Goal: Task Accomplishment & Management: Complete application form

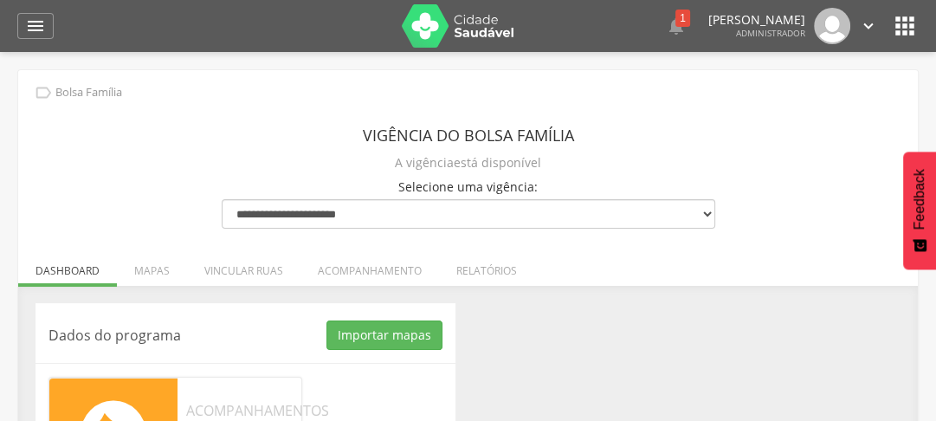
scroll to position [203, 0]
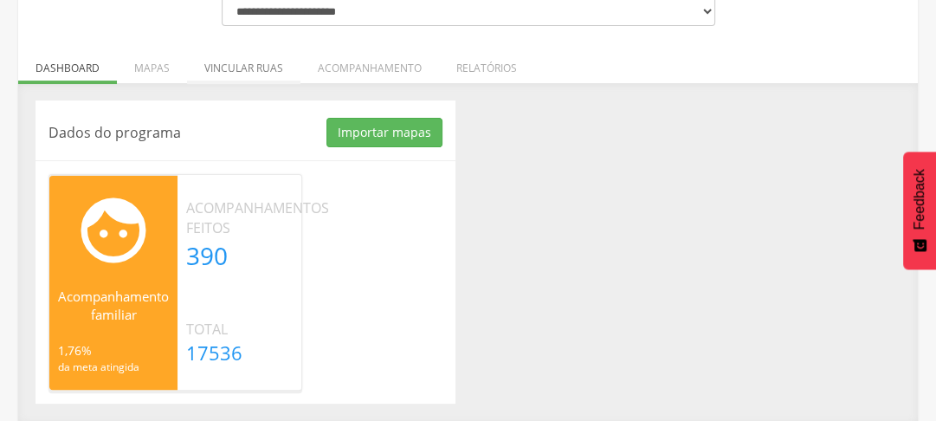
click at [225, 72] on li "Vincular ruas" at bounding box center [243, 63] width 113 height 41
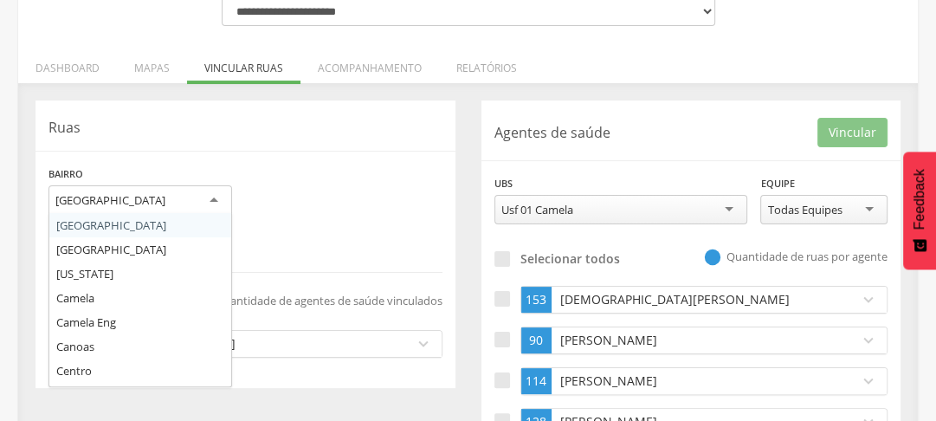
click at [189, 202] on div "[GEOGRAPHIC_DATA]" at bounding box center [139, 200] width 183 height 31
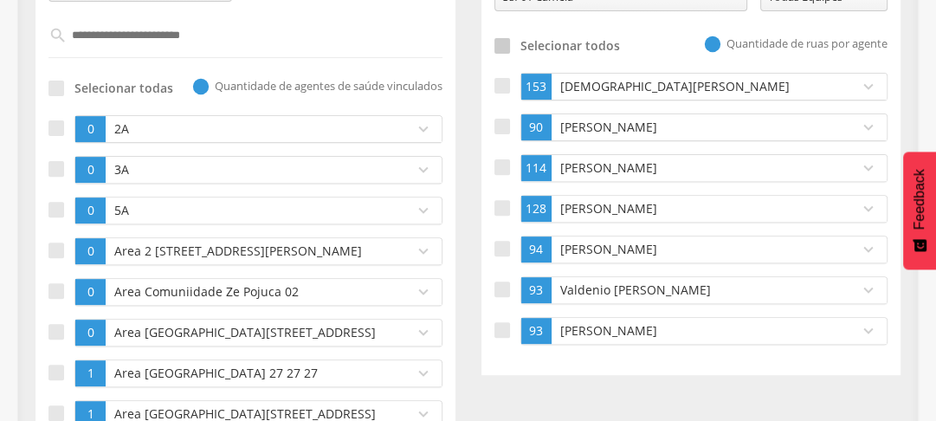
scroll to position [277, 0]
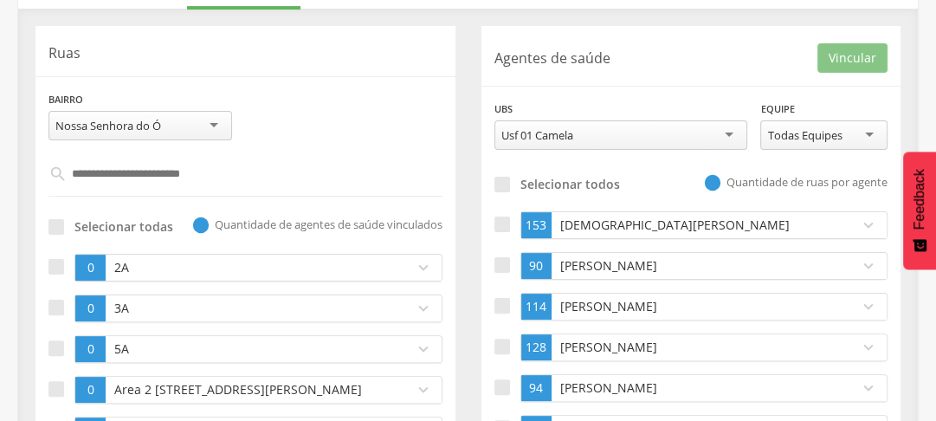
click at [593, 138] on div "Usf 01 Camela" at bounding box center [621, 134] width 254 height 29
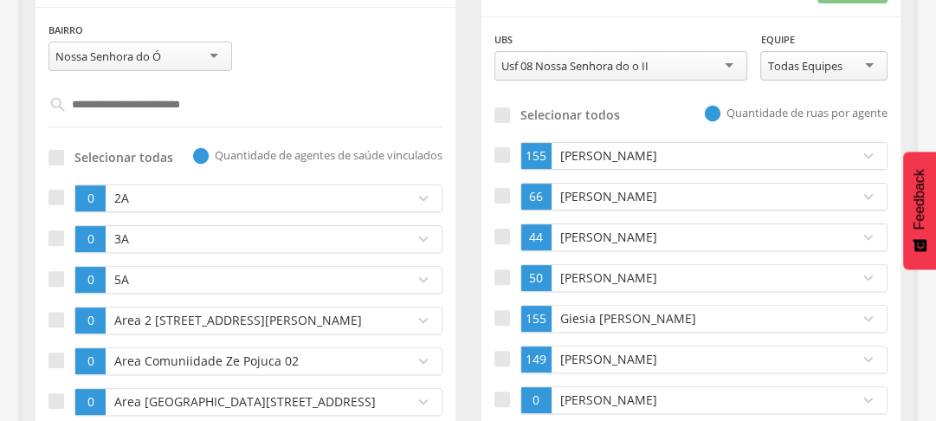
click at [140, 112] on input "text" at bounding box center [246, 104] width 357 height 29
click at [151, 104] on input "text" at bounding box center [246, 104] width 357 height 29
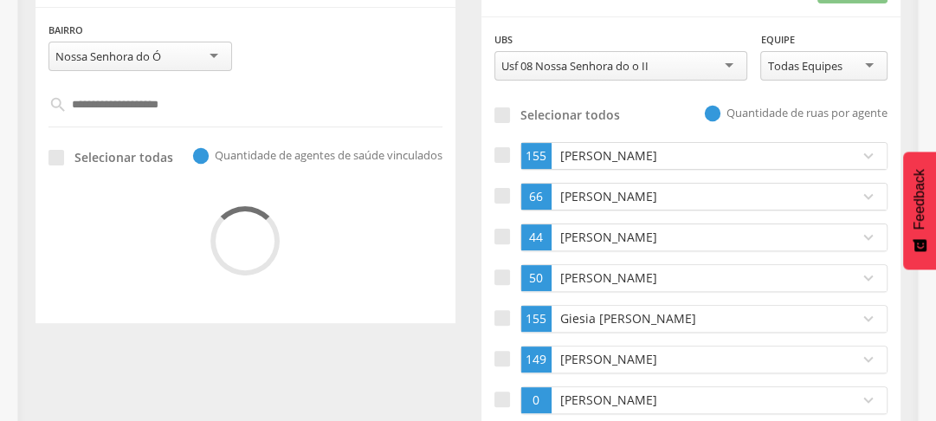
click at [201, 106] on input "**********" at bounding box center [246, 104] width 357 height 29
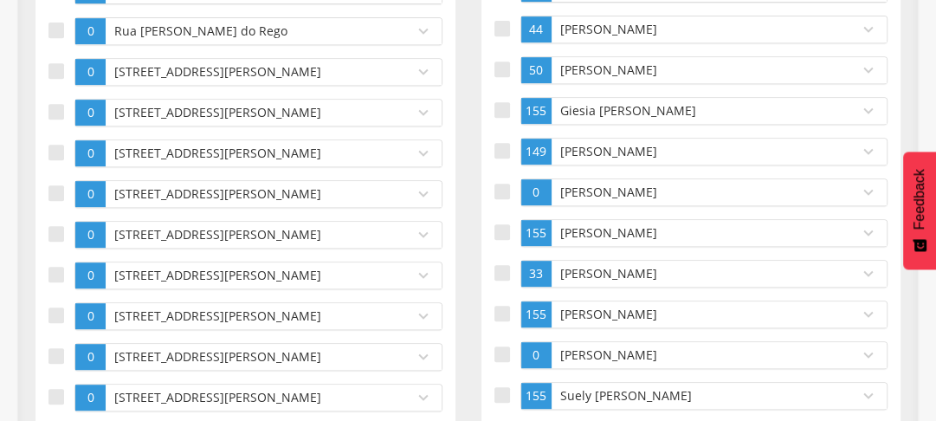
scroll to position [277, 0]
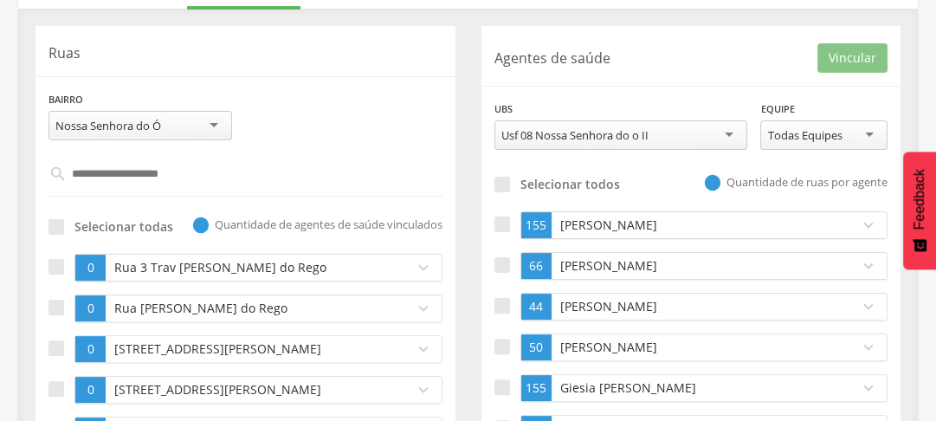
type input "**********"
click at [58, 171] on icon "" at bounding box center [57, 173] width 19 height 19
click at [55, 227] on div at bounding box center [56, 227] width 16 height 16
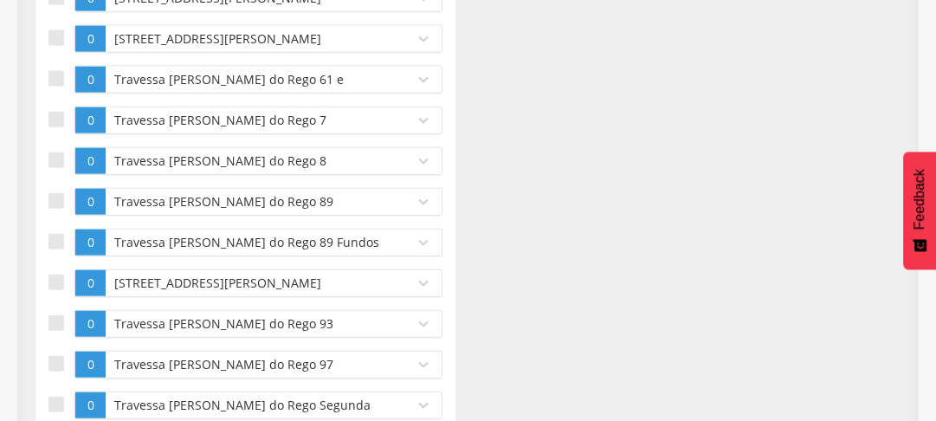
scroll to position [2968, 0]
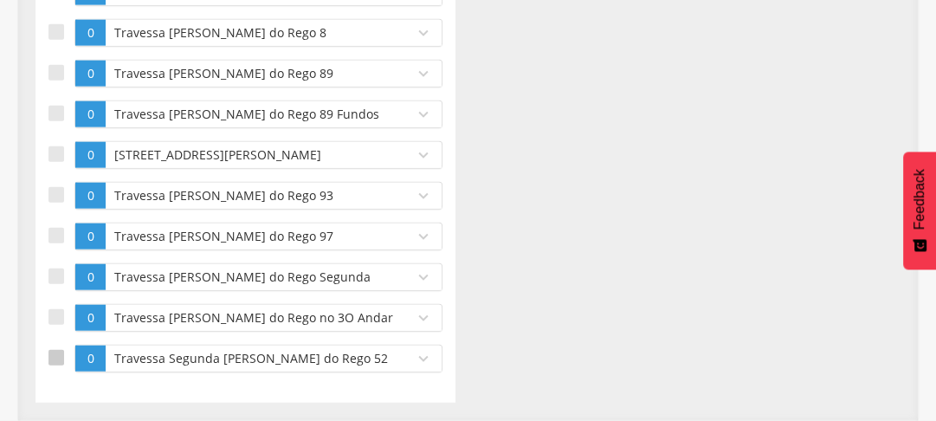
click at [53, 357] on div at bounding box center [56, 358] width 16 height 16
click at [54, 320] on div at bounding box center [56, 317] width 16 height 16
click at [52, 284] on div at bounding box center [56, 276] width 16 height 16
click at [56, 235] on div at bounding box center [56, 236] width 16 height 16
click at [49, 195] on div at bounding box center [56, 195] width 16 height 16
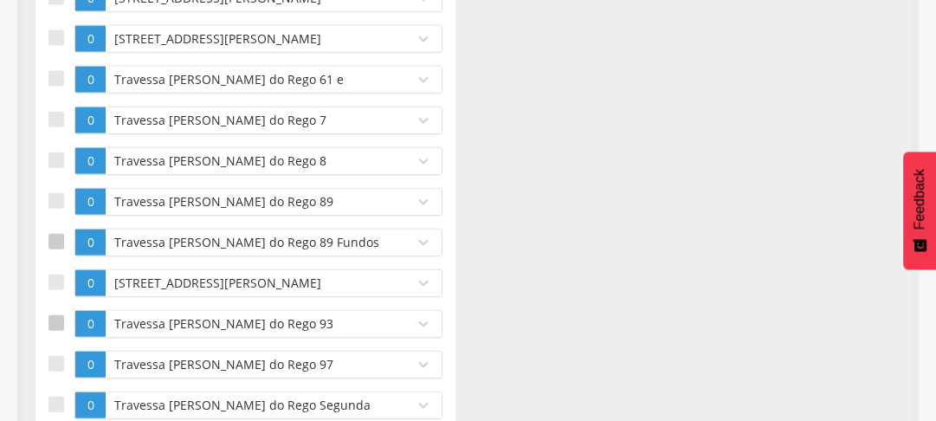
scroll to position [2802, 0]
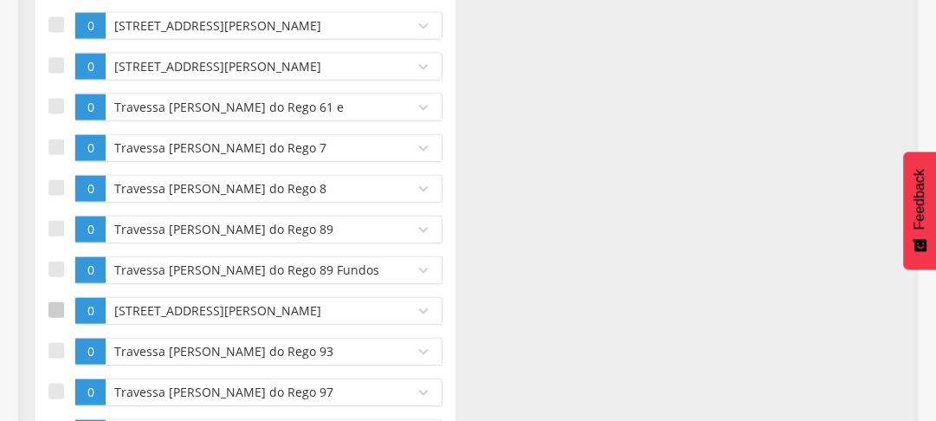
click at [61, 318] on div at bounding box center [56, 310] width 16 height 16
click at [54, 277] on div at bounding box center [56, 269] width 16 height 16
click at [56, 236] on div at bounding box center [56, 229] width 16 height 16
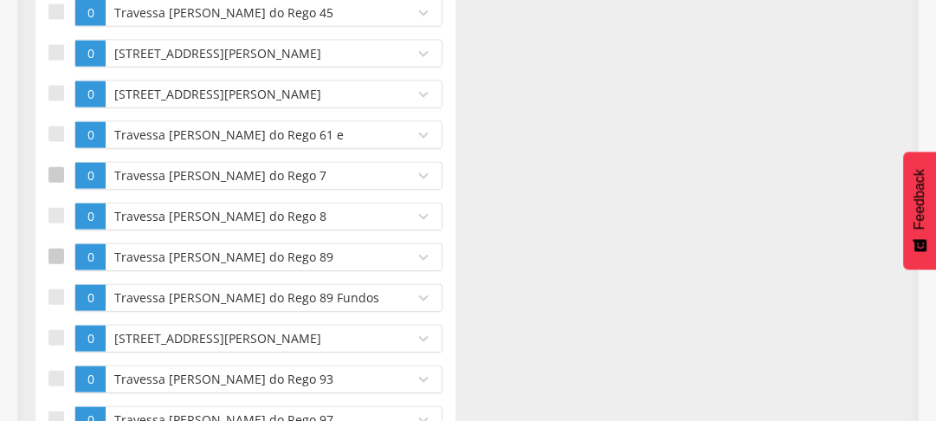
scroll to position [2746, 0]
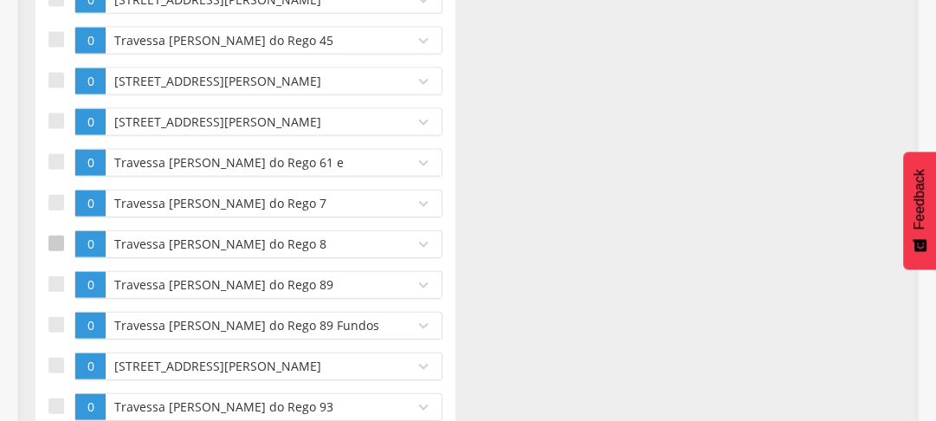
click at [57, 251] on div at bounding box center [56, 243] width 16 height 16
click at [56, 210] on div at bounding box center [56, 203] width 16 height 16
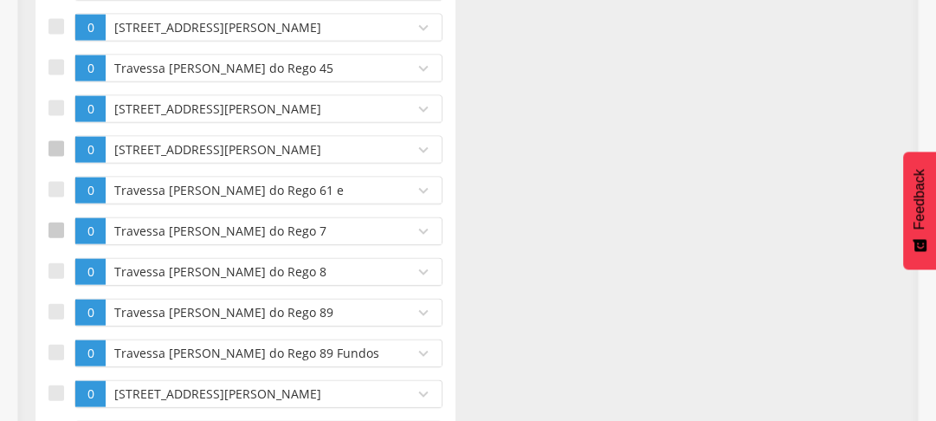
scroll to position [2691, 0]
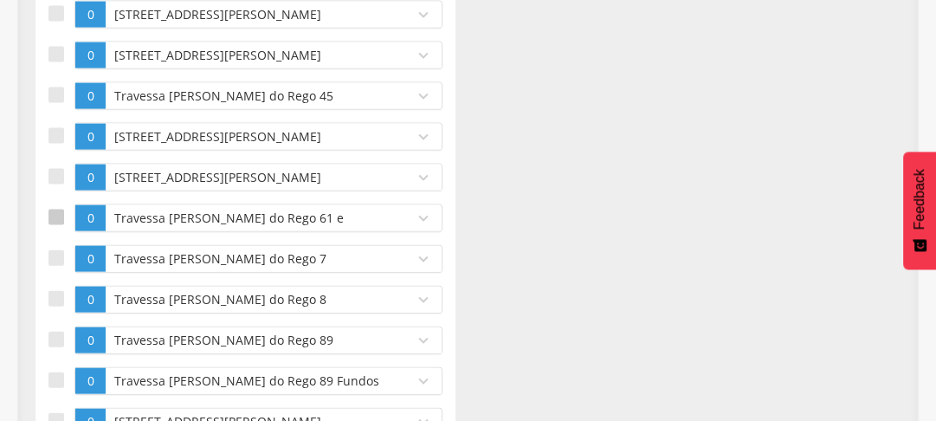
click at [52, 225] on div at bounding box center [56, 217] width 16 height 16
click at [61, 184] on div at bounding box center [56, 177] width 16 height 16
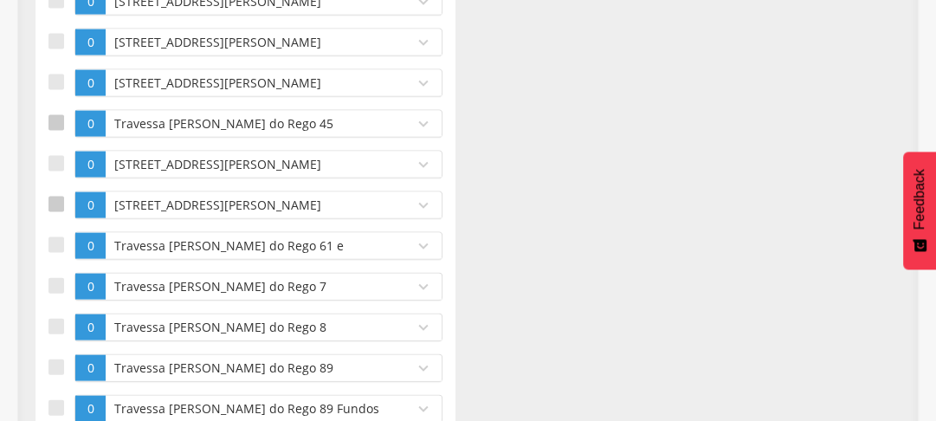
scroll to position [2635, 0]
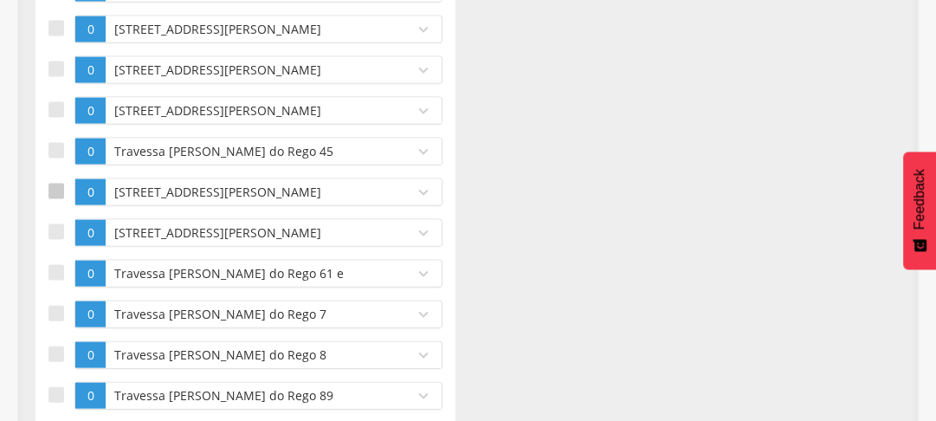
click at [50, 199] on div at bounding box center [56, 191] width 16 height 16
click at [58, 158] on div at bounding box center [56, 151] width 16 height 16
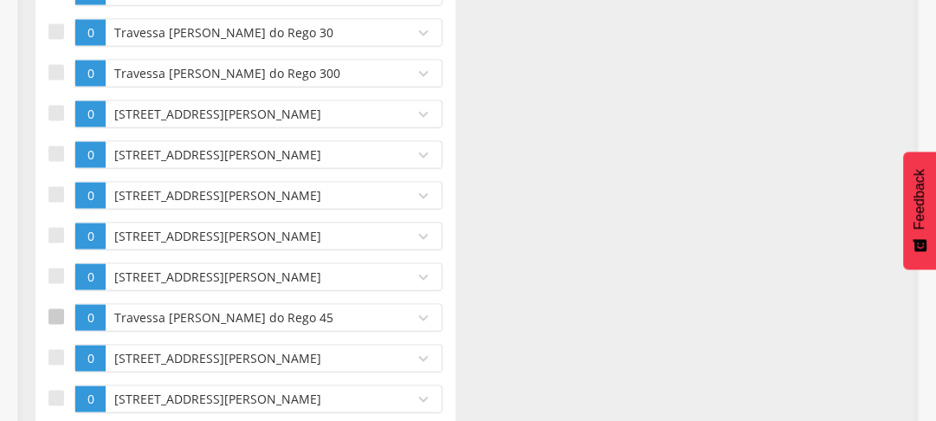
scroll to position [2442, 0]
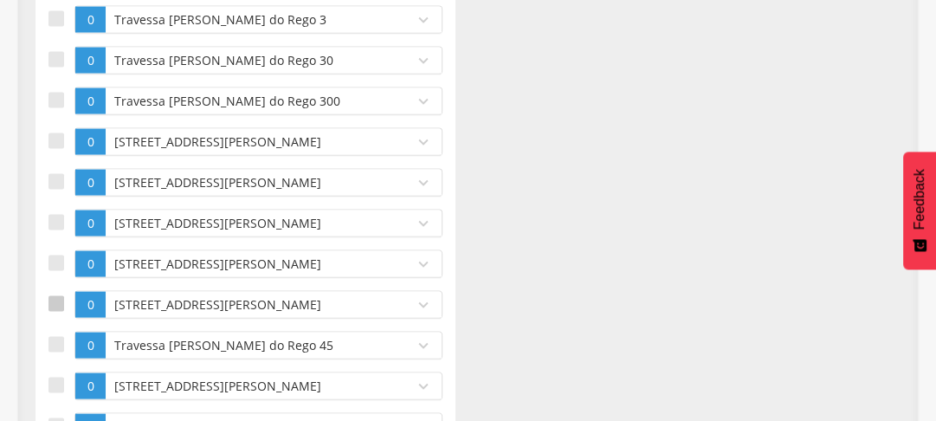
click at [57, 312] on div at bounding box center [56, 304] width 16 height 16
click at [61, 271] on div at bounding box center [56, 263] width 16 height 16
click at [61, 230] on div at bounding box center [56, 223] width 16 height 16
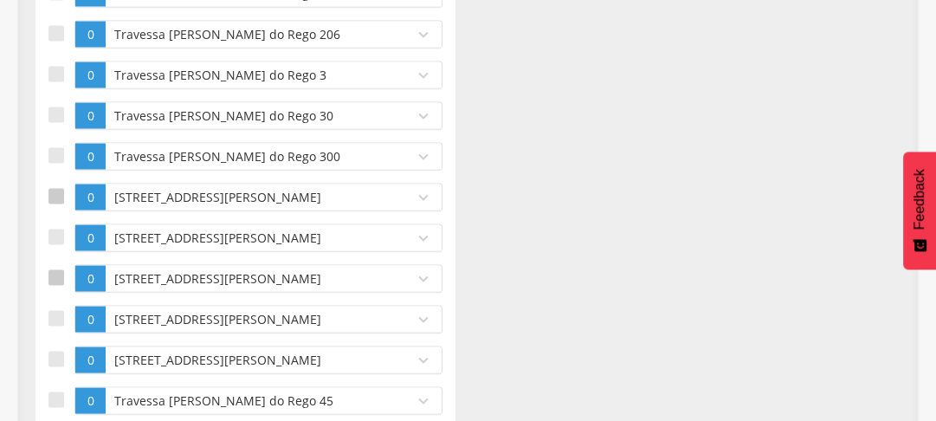
scroll to position [2358, 0]
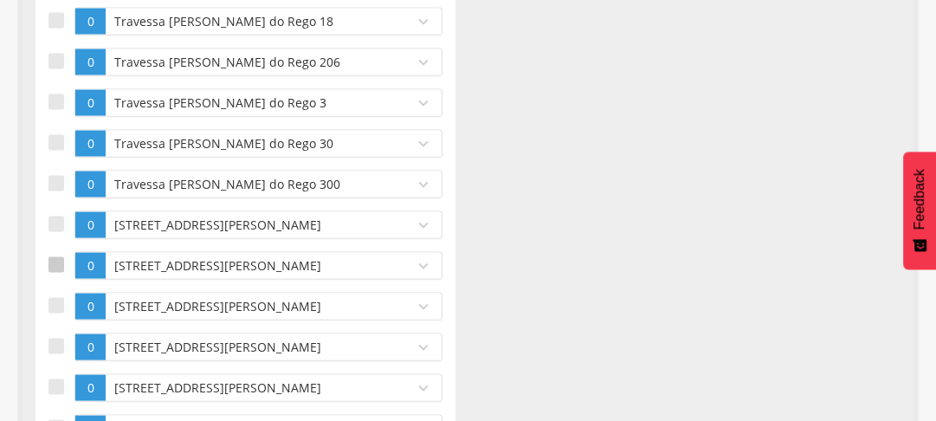
click at [59, 273] on div at bounding box center [56, 265] width 16 height 16
click at [61, 232] on div at bounding box center [56, 224] width 16 height 16
click at [61, 191] on div at bounding box center [56, 184] width 16 height 16
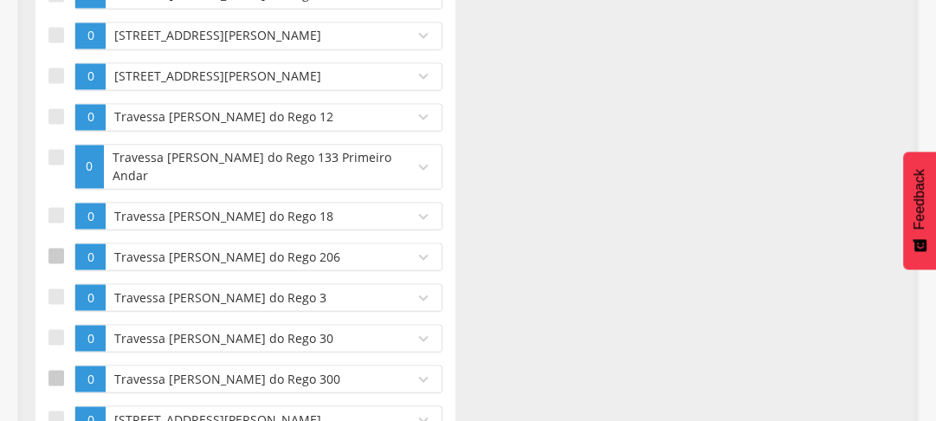
scroll to position [2137, 0]
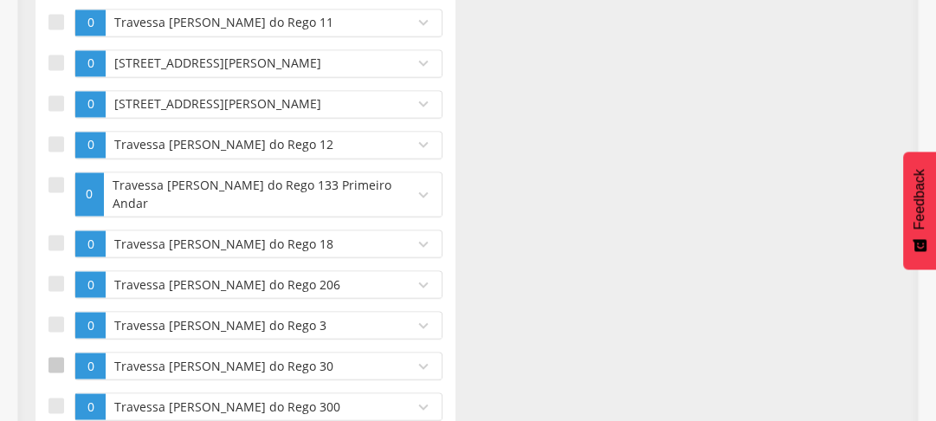
click at [54, 372] on div at bounding box center [56, 365] width 16 height 16
click at [56, 331] on div at bounding box center [56, 324] width 16 height 16
click at [59, 298] on label at bounding box center [61, 284] width 26 height 28
click at [58, 250] on div at bounding box center [56, 243] width 16 height 16
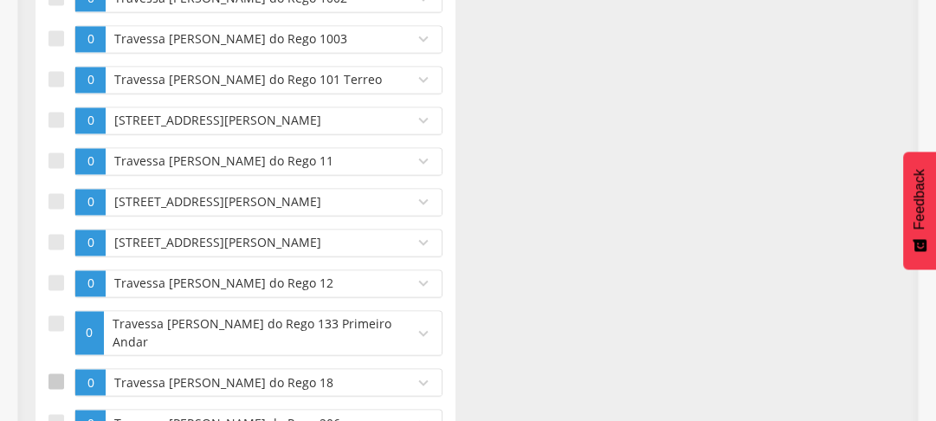
scroll to position [1971, 0]
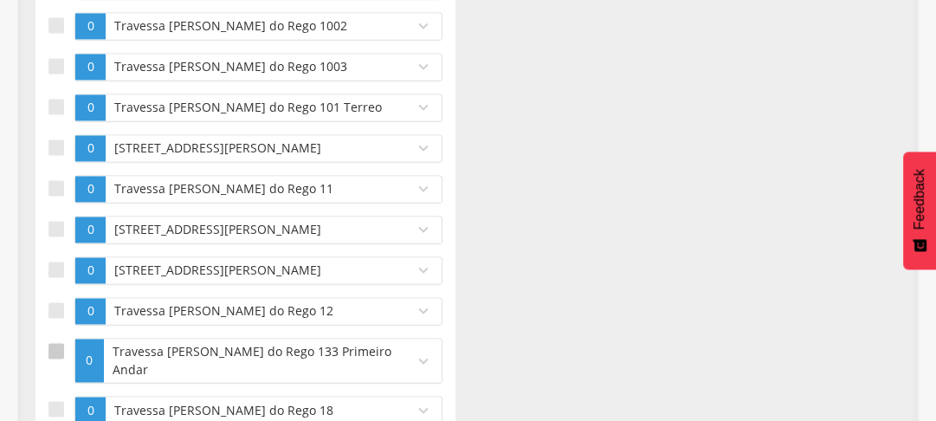
click at [55, 358] on div at bounding box center [56, 351] width 16 height 16
click at [59, 318] on div at bounding box center [56, 310] width 16 height 16
click at [55, 277] on div at bounding box center [56, 269] width 16 height 16
click at [55, 236] on div at bounding box center [56, 229] width 16 height 16
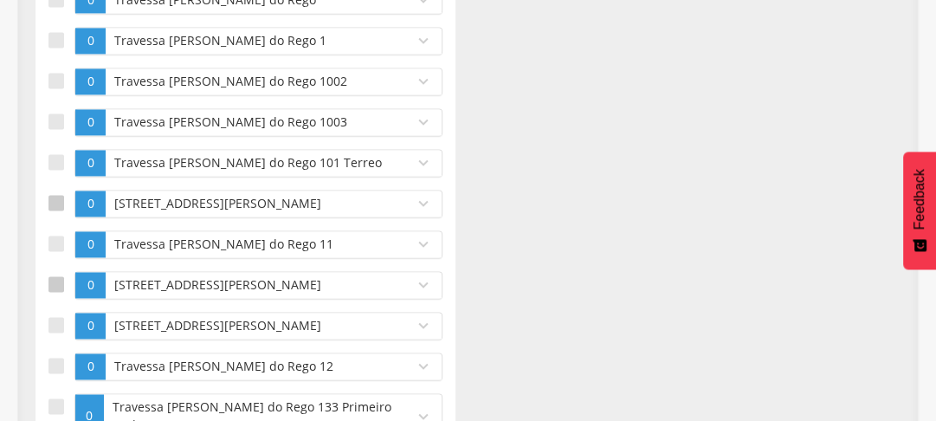
scroll to position [1888, 0]
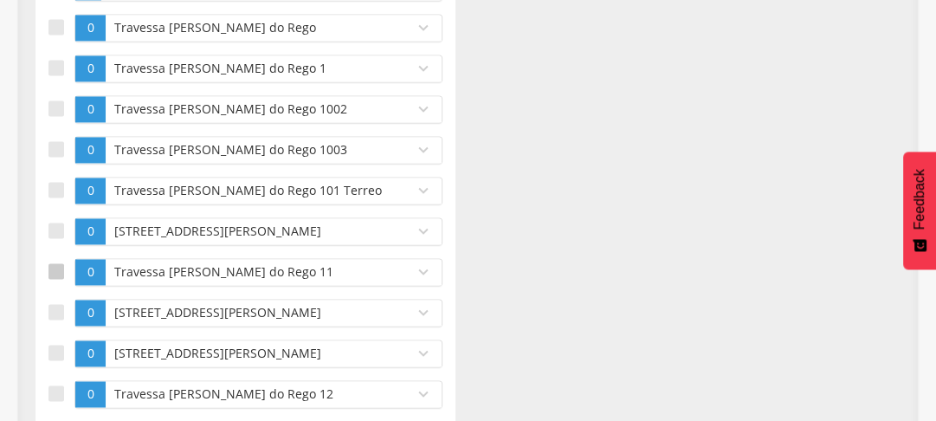
click at [59, 279] on div at bounding box center [56, 271] width 16 height 16
click at [61, 238] on div at bounding box center [56, 230] width 16 height 16
click at [53, 197] on div at bounding box center [56, 190] width 16 height 16
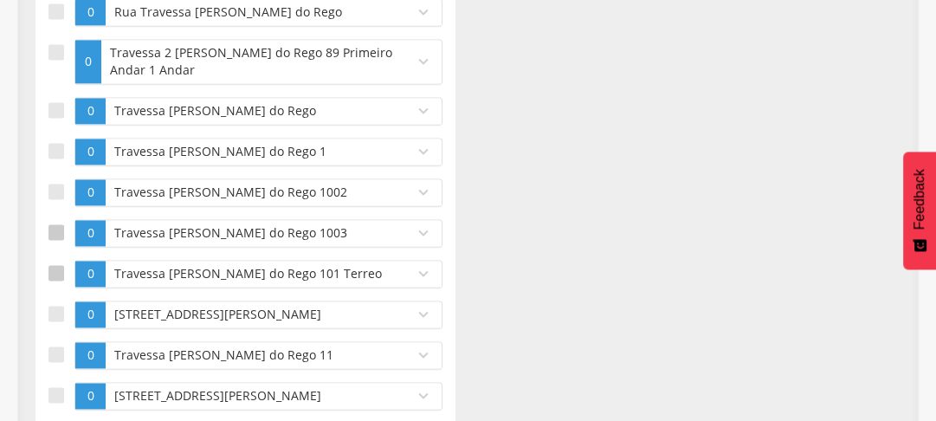
scroll to position [1777, 0]
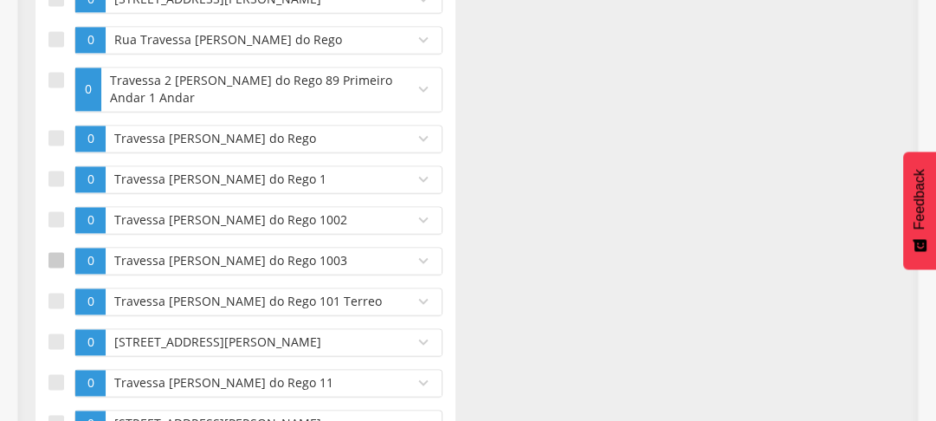
click at [59, 267] on div at bounding box center [56, 260] width 16 height 16
click at [67, 234] on label at bounding box center [61, 220] width 26 height 28
click at [53, 186] on div at bounding box center [56, 179] width 16 height 16
click at [49, 145] on div at bounding box center [56, 138] width 16 height 16
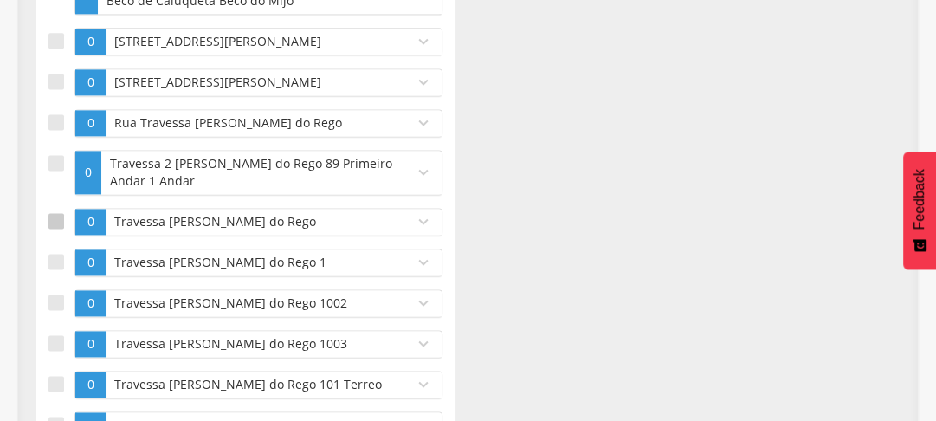
scroll to position [1666, 0]
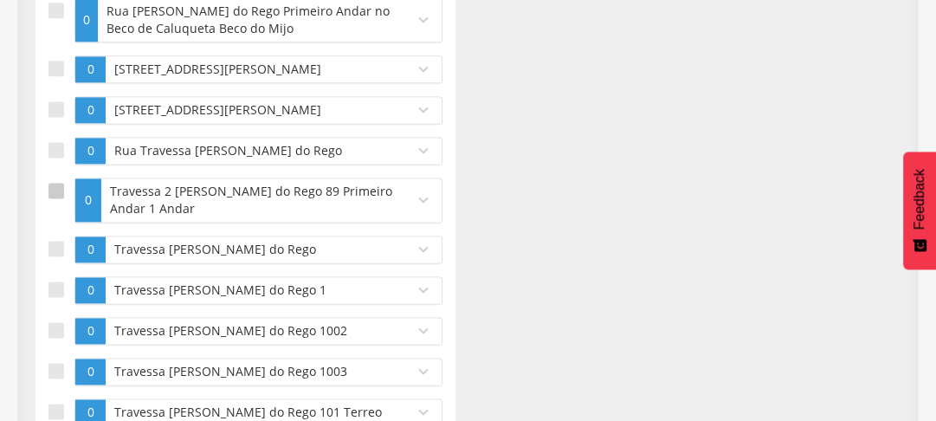
click at [52, 198] on div at bounding box center [56, 191] width 16 height 16
click at [50, 158] on div at bounding box center [56, 150] width 16 height 16
click at [48, 117] on div at bounding box center [56, 109] width 16 height 16
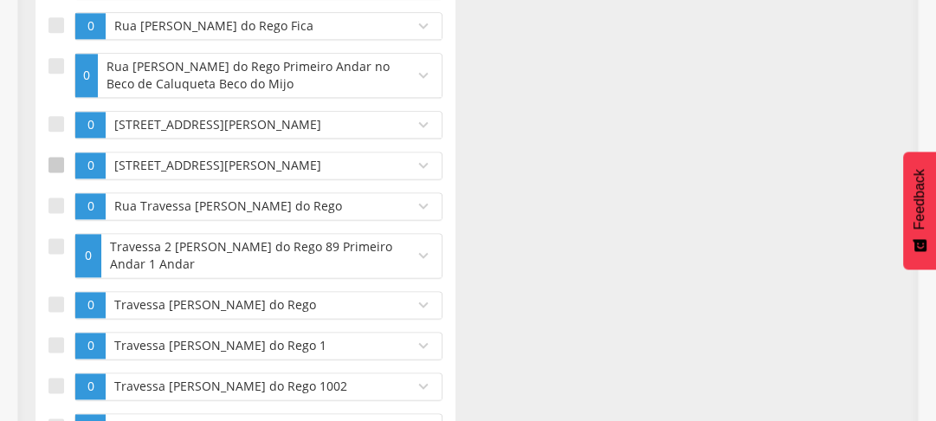
scroll to position [1583, 0]
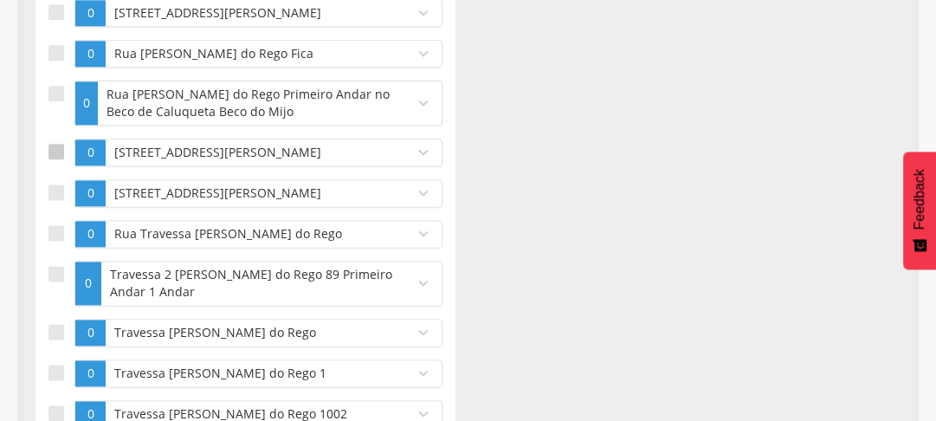
click at [54, 159] on div at bounding box center [56, 152] width 16 height 16
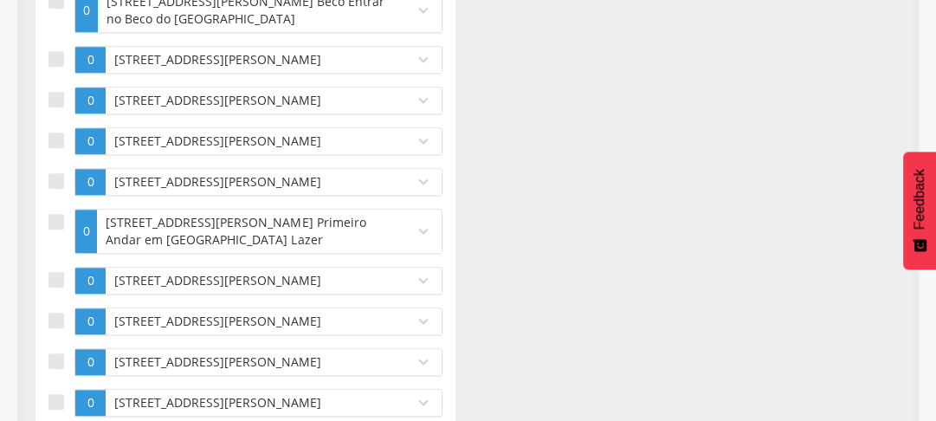
scroll to position [1084, 0]
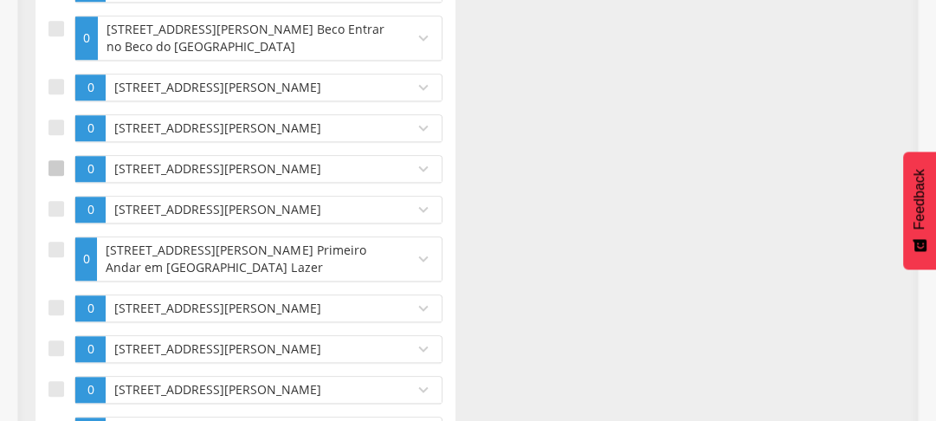
click at [57, 176] on div at bounding box center [56, 168] width 16 height 16
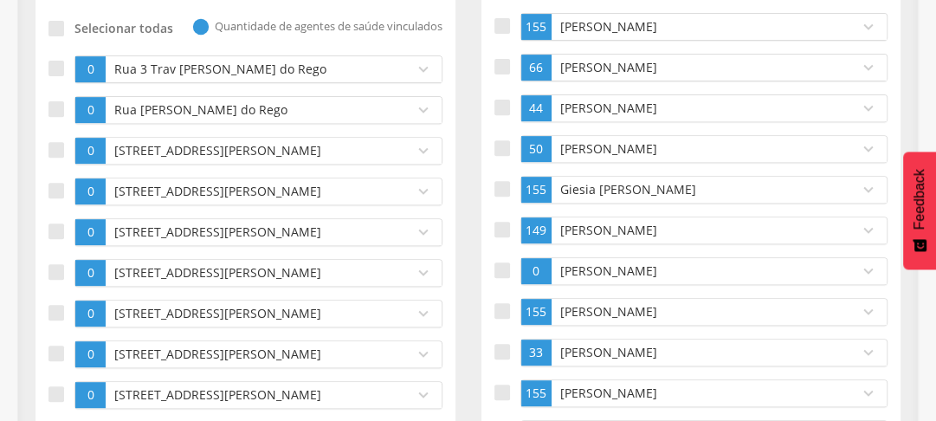
scroll to position [447, 0]
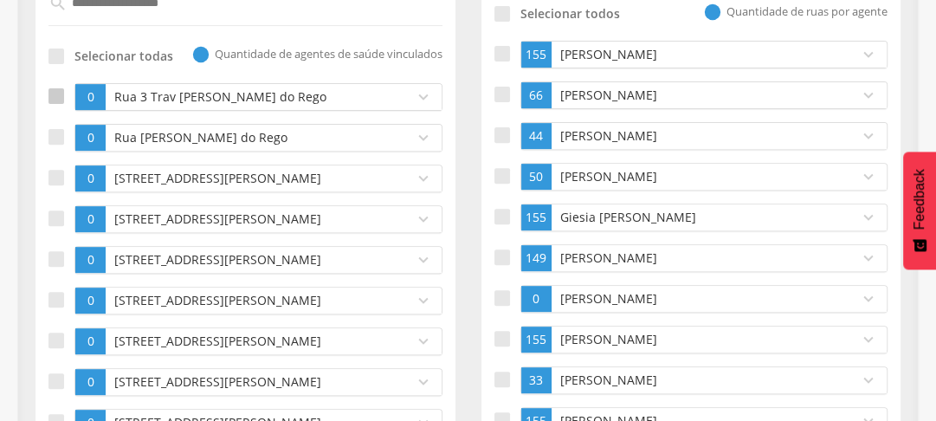
click at [55, 91] on div at bounding box center [56, 96] width 16 height 16
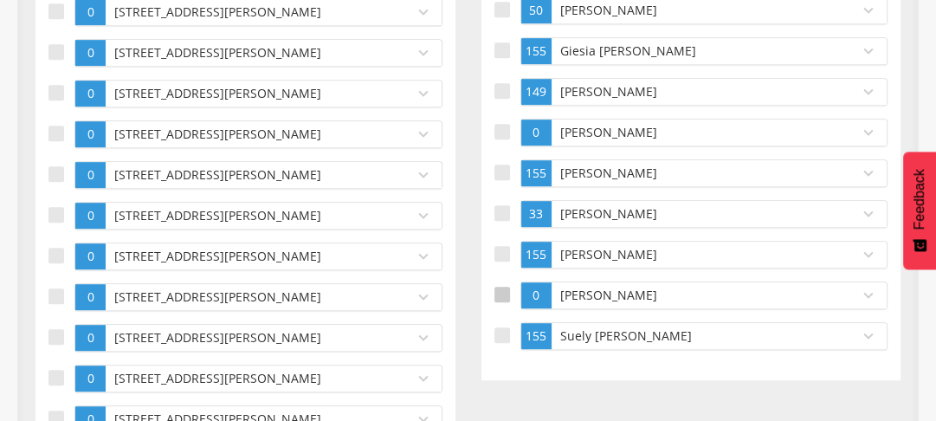
scroll to position [544, 0]
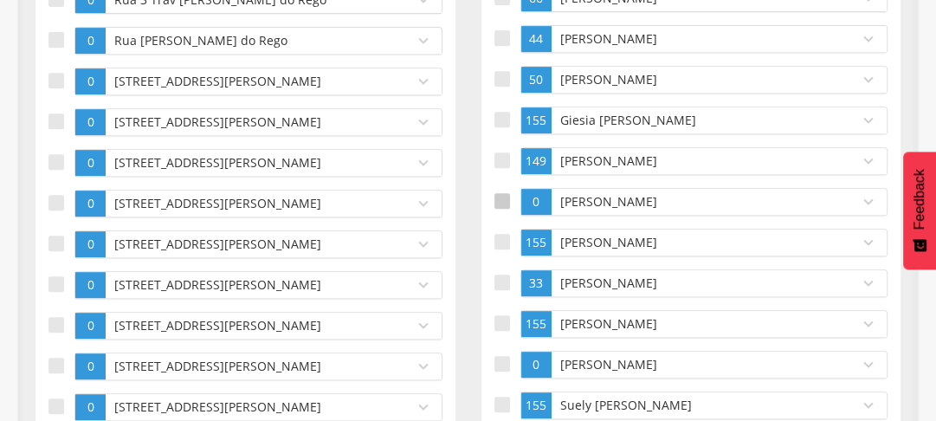
click at [505, 194] on div at bounding box center [502, 201] width 16 height 16
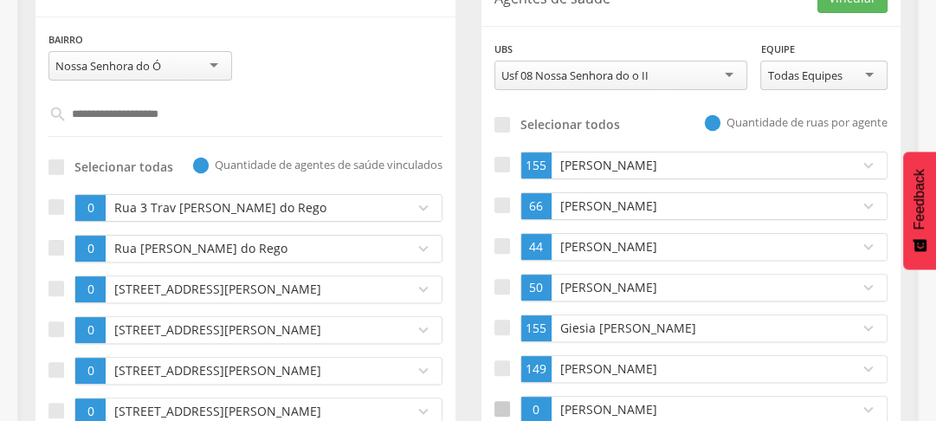
scroll to position [267, 0]
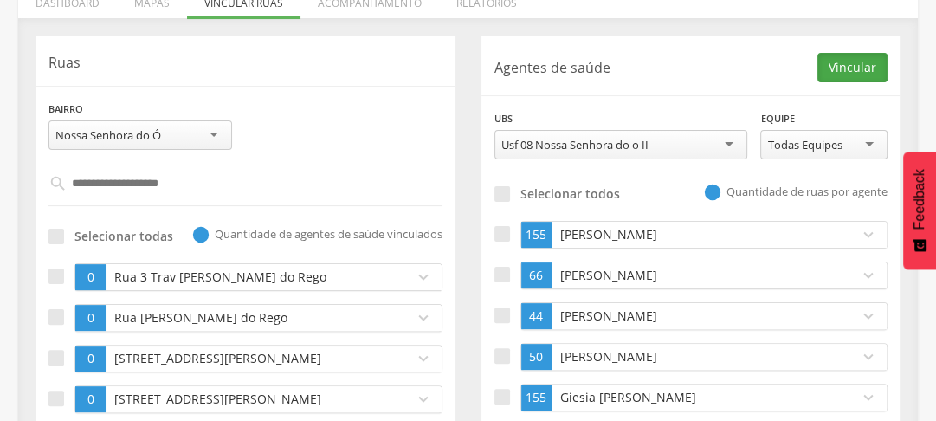
click at [836, 68] on button "Vincular" at bounding box center [852, 67] width 70 height 29
click at [179, 181] on input "**********" at bounding box center [246, 183] width 357 height 29
type input "*********"
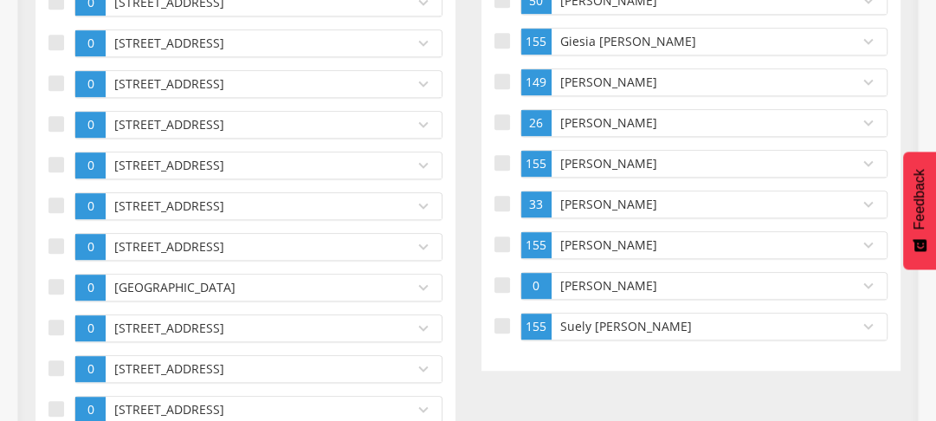
scroll to position [277, 0]
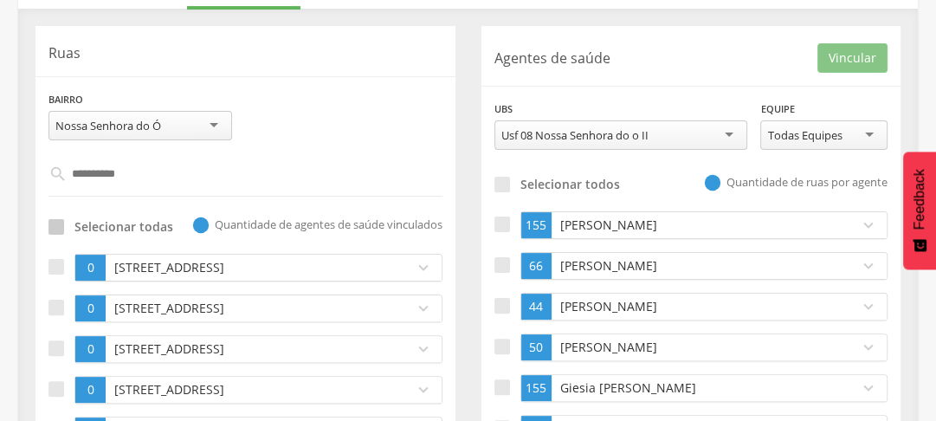
click at [61, 222] on div at bounding box center [56, 227] width 16 height 16
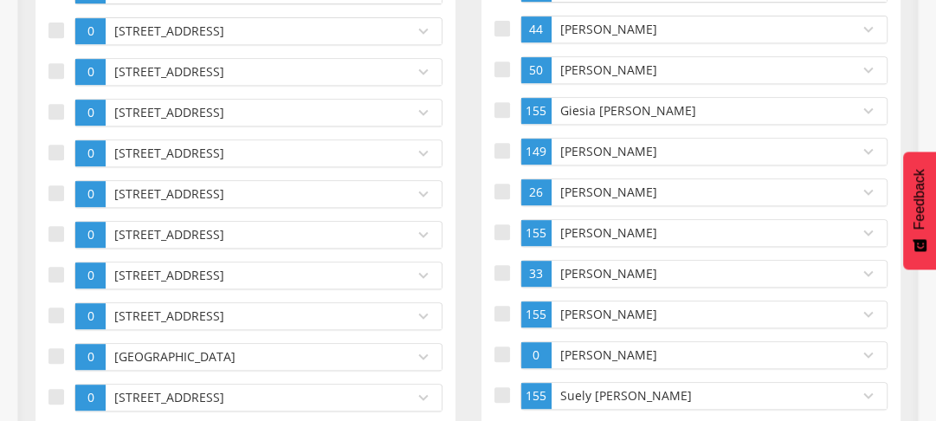
scroll to position [623, 0]
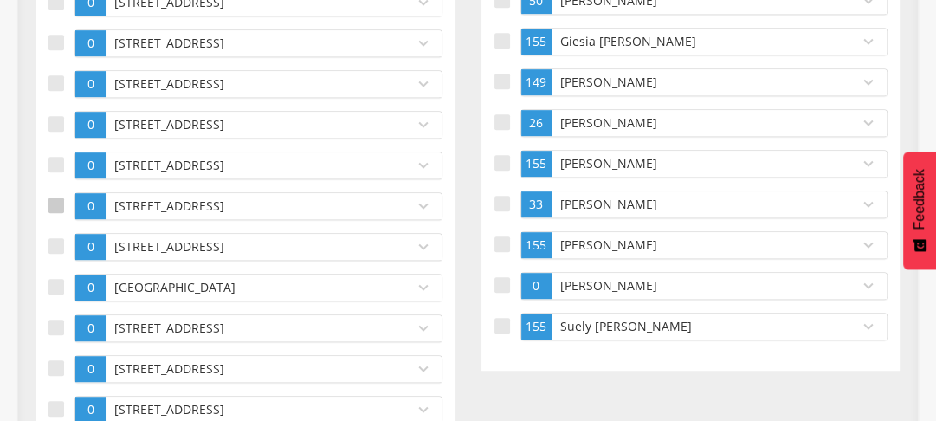
click at [59, 201] on div at bounding box center [56, 205] width 16 height 16
click at [55, 238] on div at bounding box center [56, 246] width 16 height 16
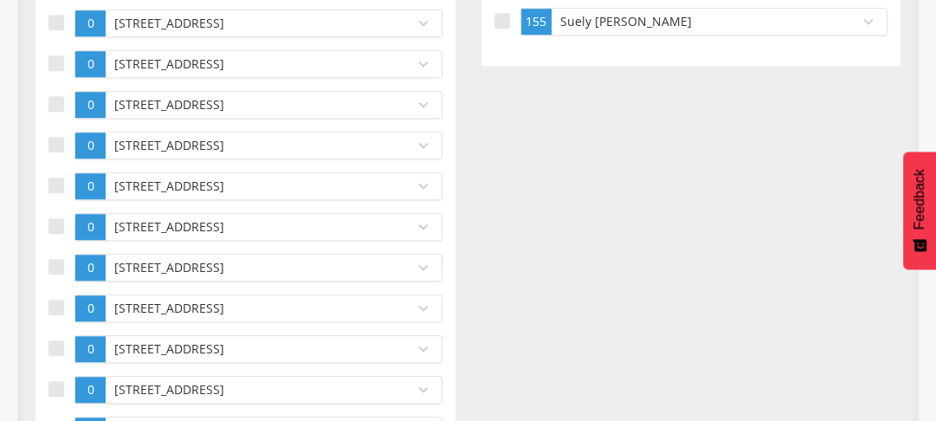
scroll to position [956, 0]
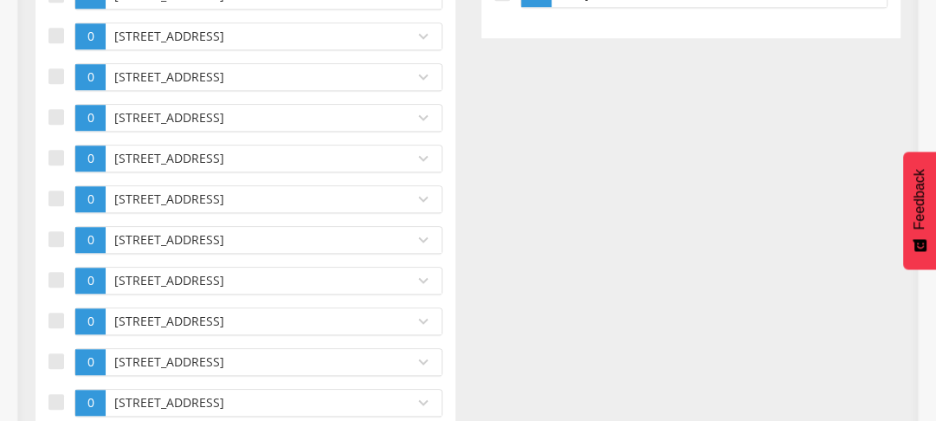
click at [192, 190] on p "[STREET_ADDRESS]" at bounding box center [255, 198] width 291 height 17
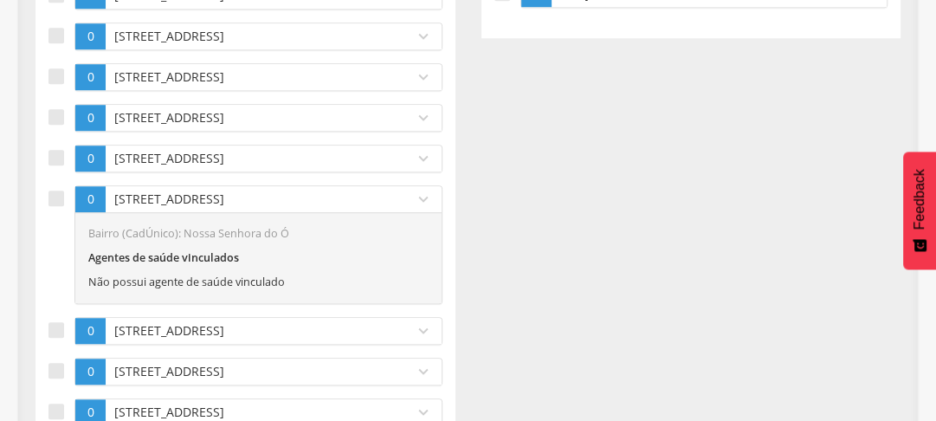
click at [192, 190] on p "[STREET_ADDRESS]" at bounding box center [255, 198] width 291 height 17
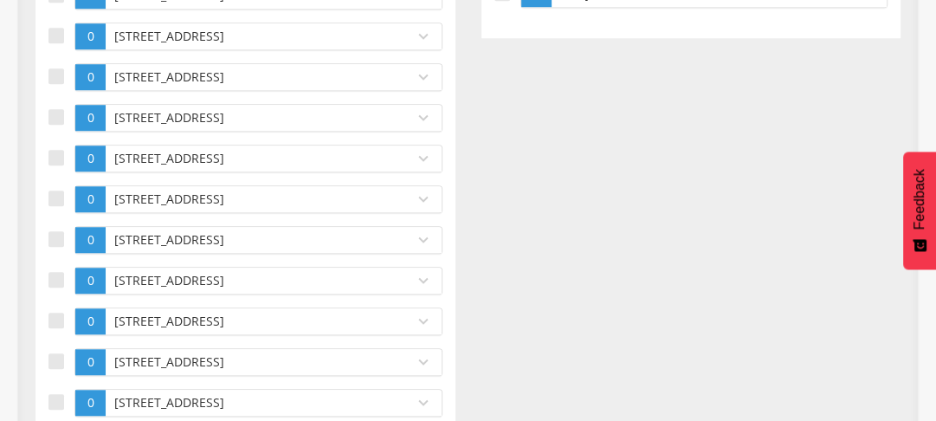
click at [192, 190] on p "[STREET_ADDRESS]" at bounding box center [255, 198] width 291 height 17
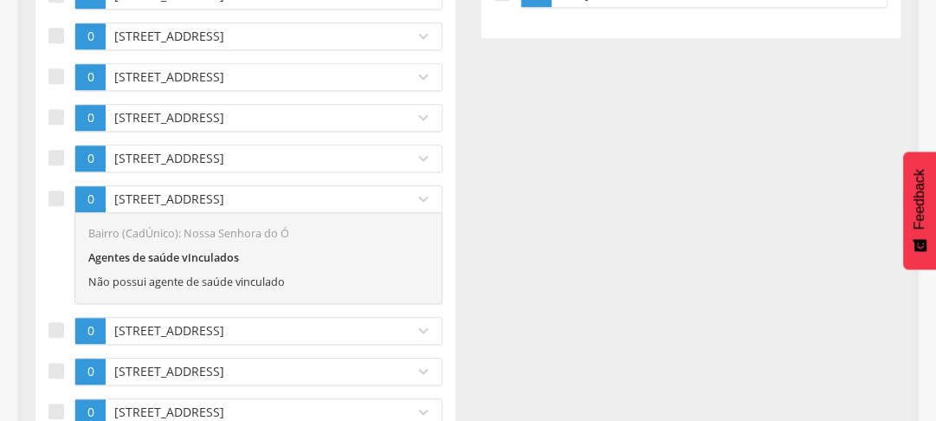
click at [192, 190] on p "[STREET_ADDRESS]" at bounding box center [255, 198] width 291 height 17
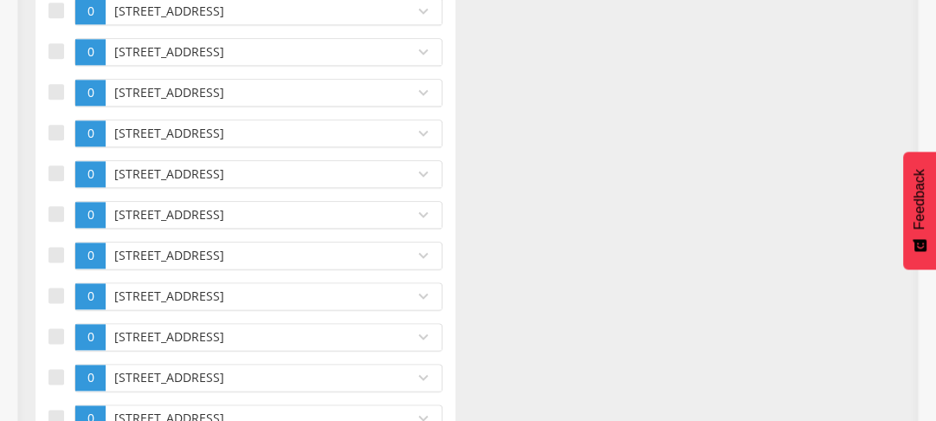
scroll to position [1537, 0]
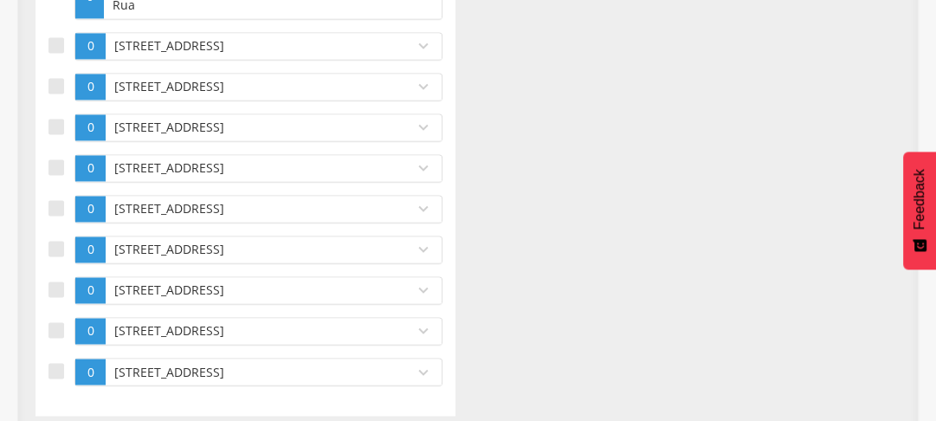
scroll to position [1994, 0]
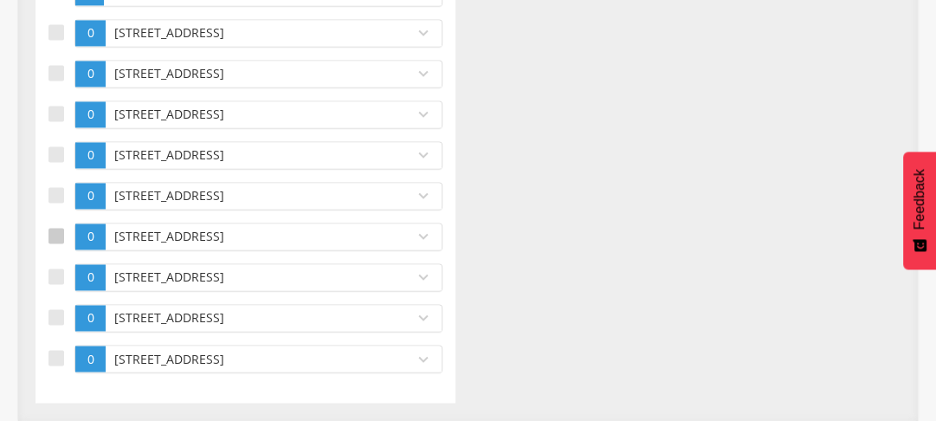
click at [48, 235] on div at bounding box center [56, 236] width 16 height 16
click at [55, 269] on div at bounding box center [56, 276] width 16 height 16
click at [59, 316] on div at bounding box center [56, 317] width 16 height 16
click at [52, 358] on div at bounding box center [56, 358] width 16 height 16
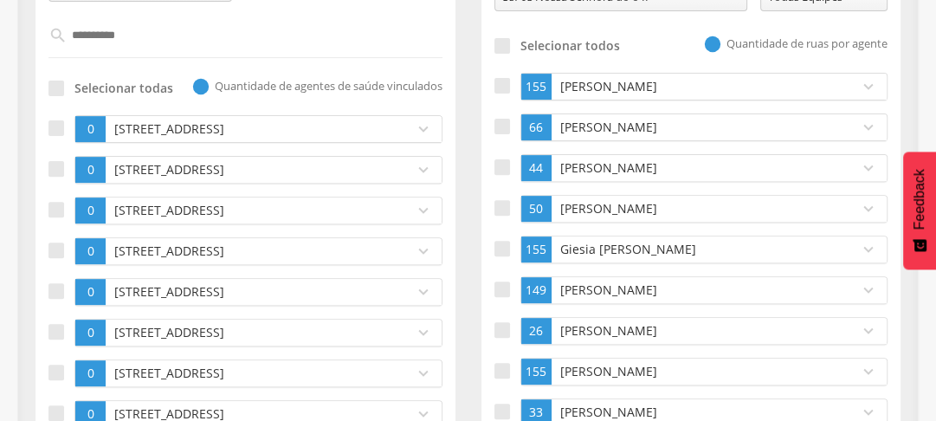
scroll to position [388, 0]
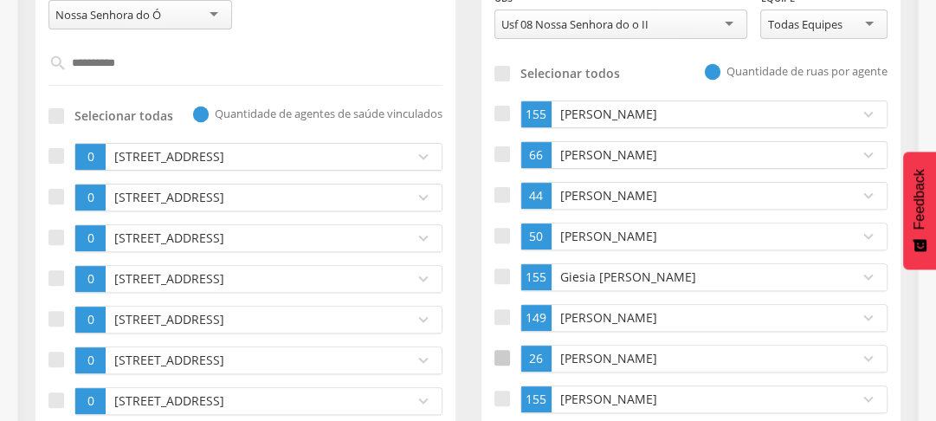
click at [499, 355] on div at bounding box center [502, 358] width 16 height 16
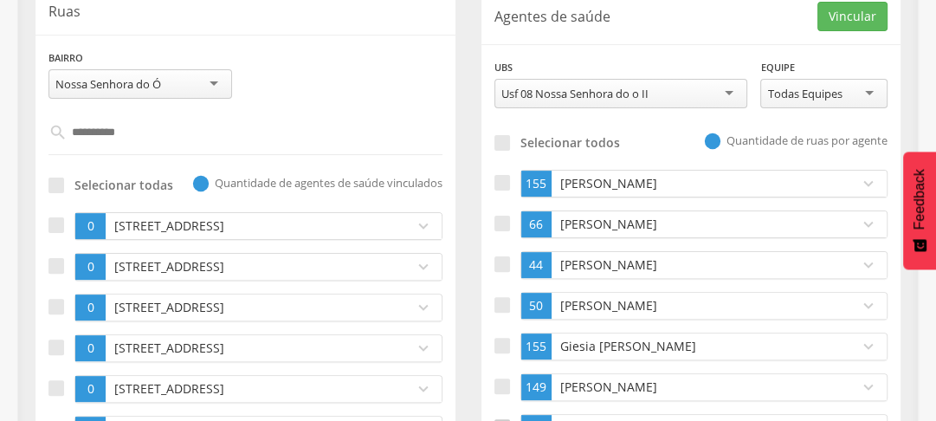
scroll to position [180, 0]
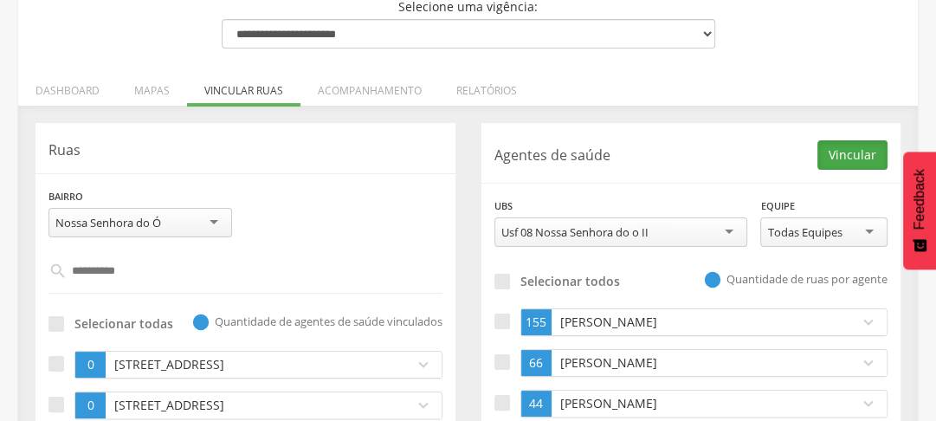
click at [863, 144] on button "Vincular" at bounding box center [852, 154] width 70 height 29
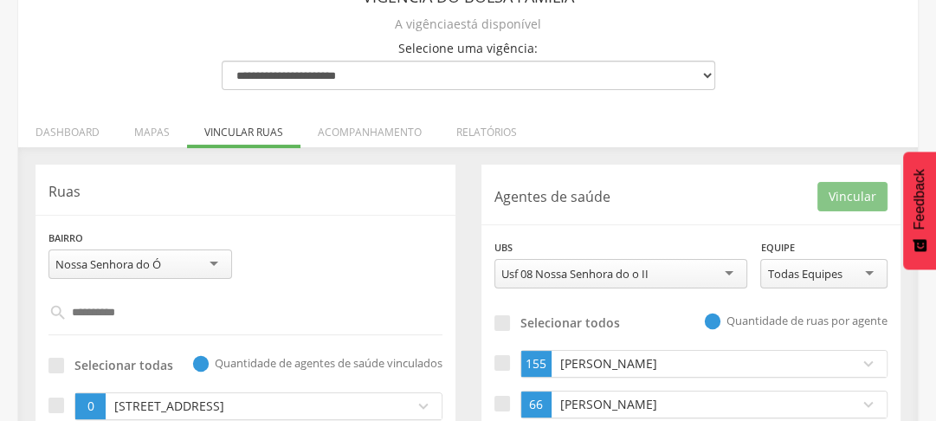
scroll to position [208, 0]
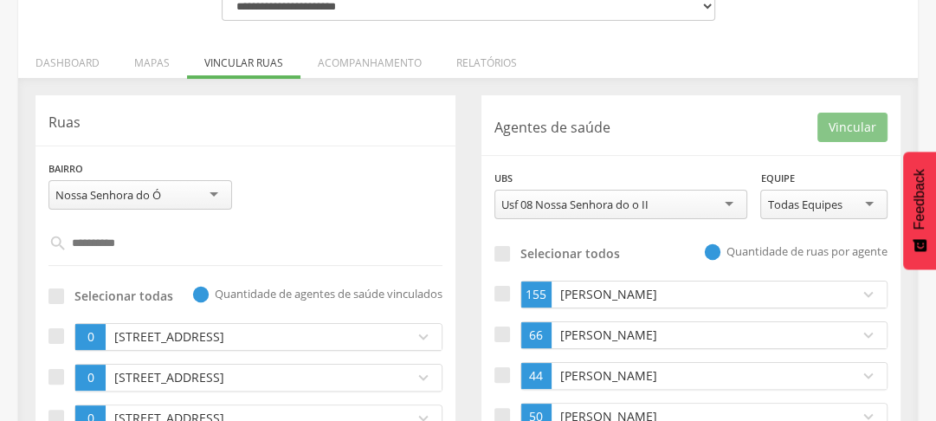
click at [142, 239] on input "*********" at bounding box center [246, 242] width 357 height 29
type input "**********"
click at [340, 118] on p "Ruas" at bounding box center [245, 123] width 394 height 20
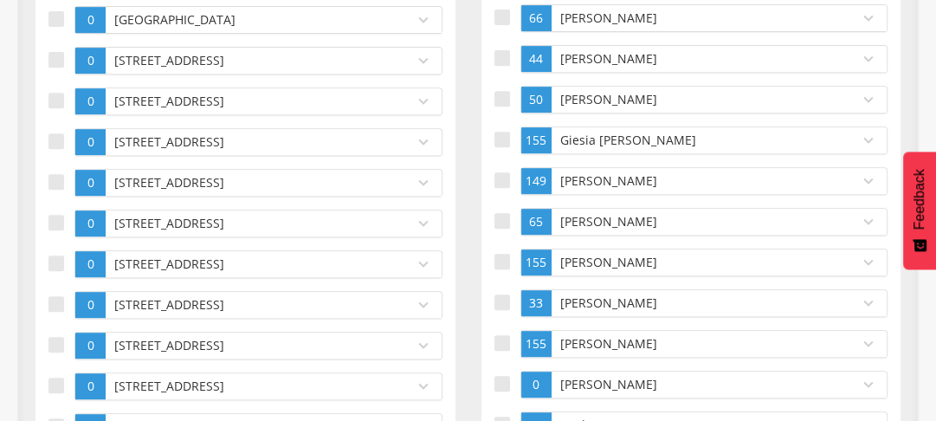
scroll to position [248, 0]
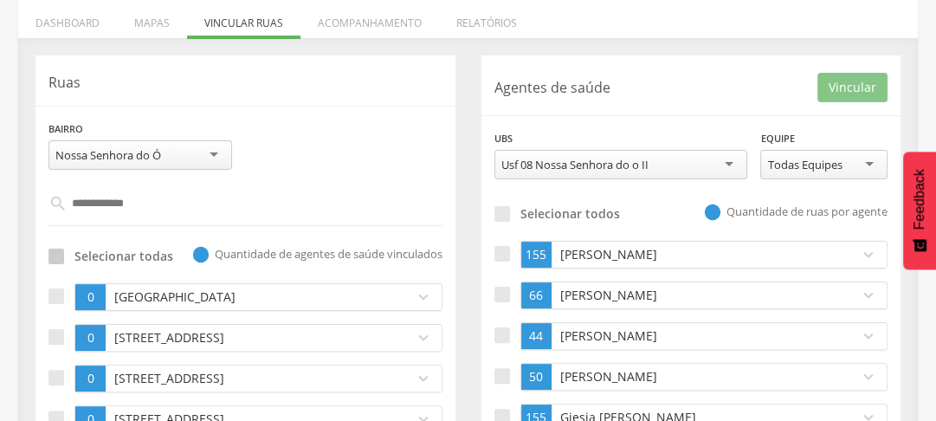
click at [50, 249] on div at bounding box center [56, 256] width 16 height 16
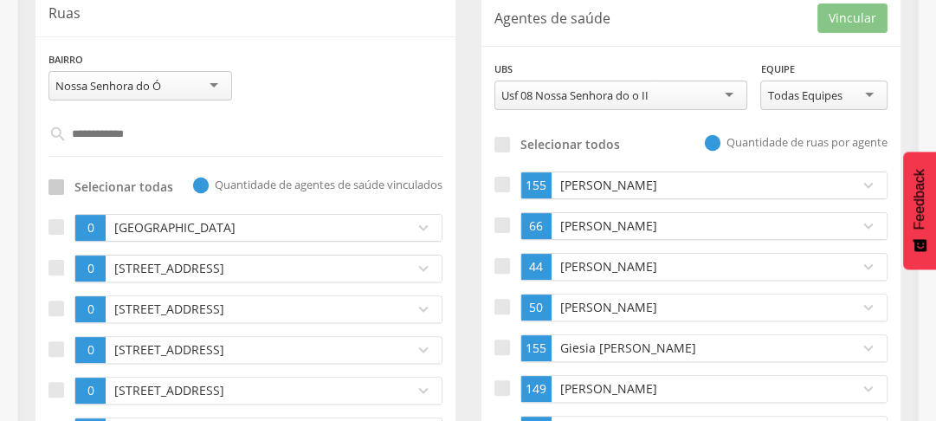
scroll to position [386, 0]
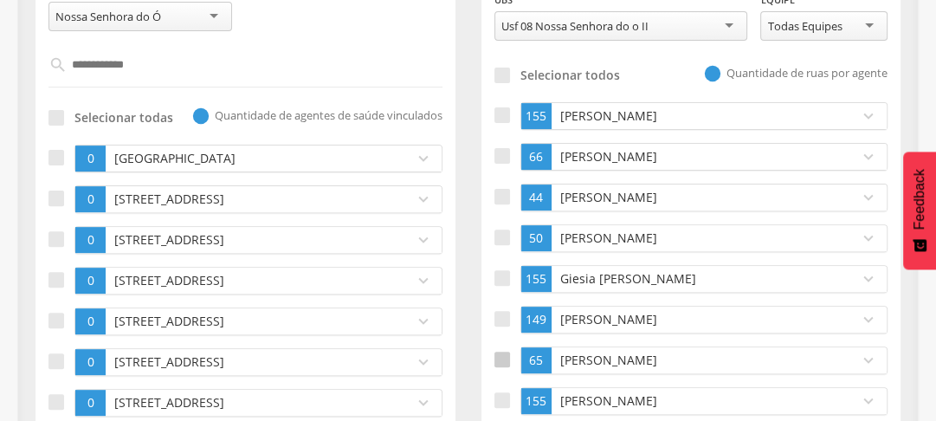
click at [499, 354] on div at bounding box center [502, 359] width 16 height 16
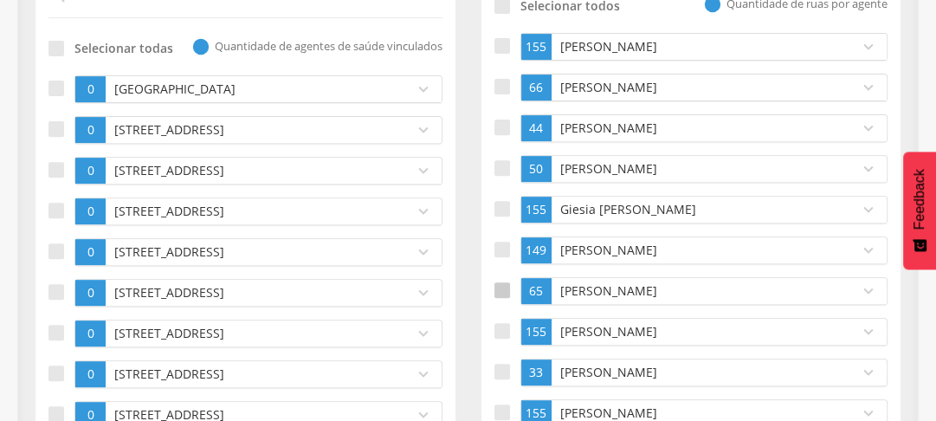
scroll to position [248, 0]
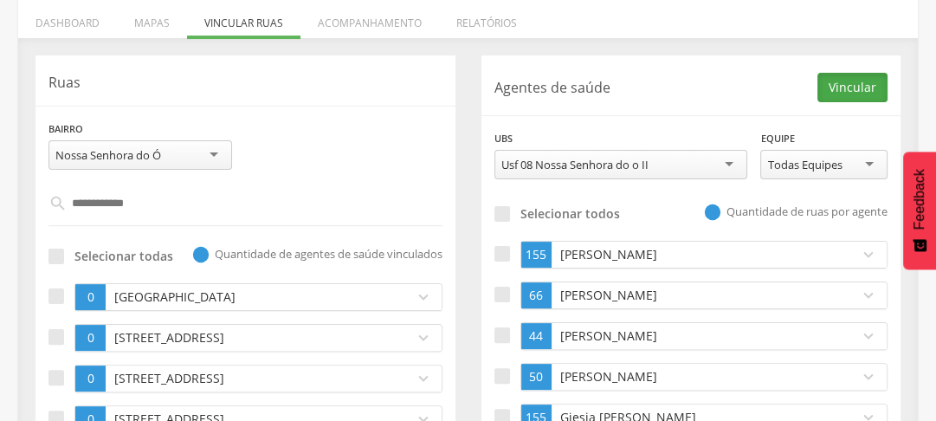
click at [829, 93] on button "Vincular" at bounding box center [852, 87] width 70 height 29
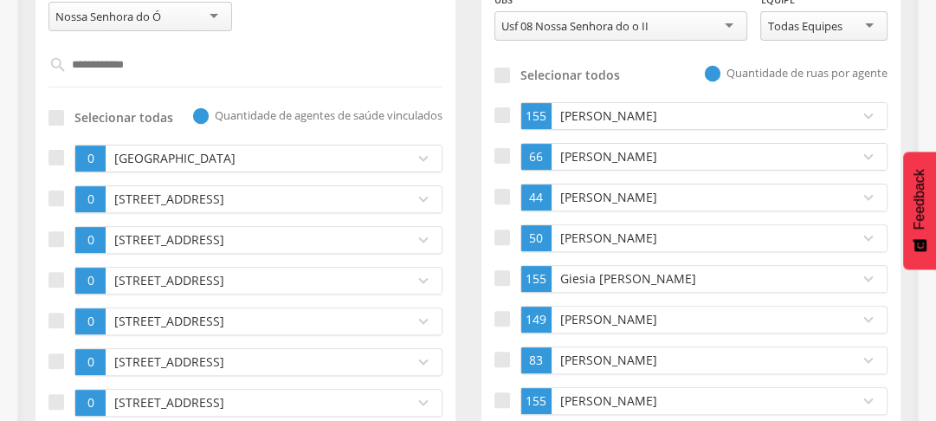
scroll to position [178, 0]
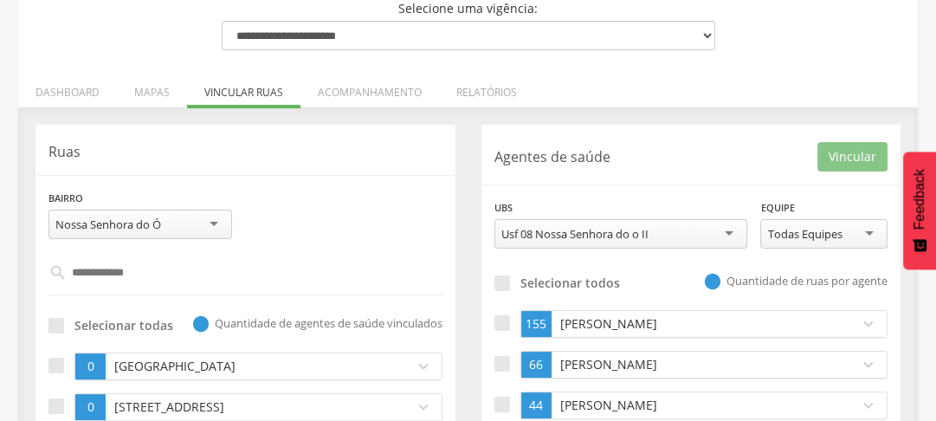
click at [146, 273] on input "**********" at bounding box center [246, 272] width 357 height 29
type input "**********"
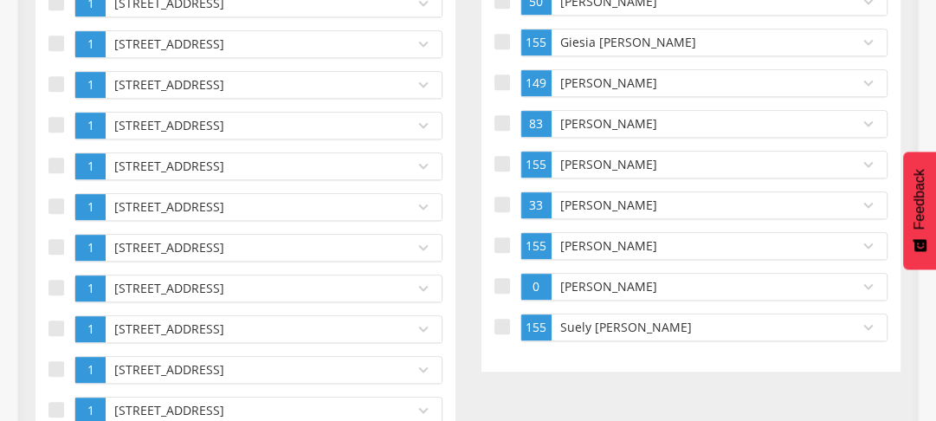
scroll to position [484, 0]
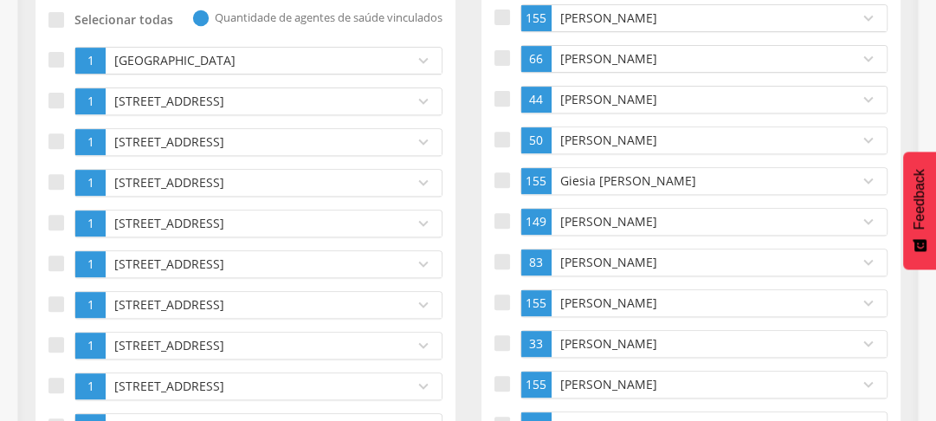
click at [178, 55] on p "[GEOGRAPHIC_DATA]" at bounding box center [255, 60] width 291 height 17
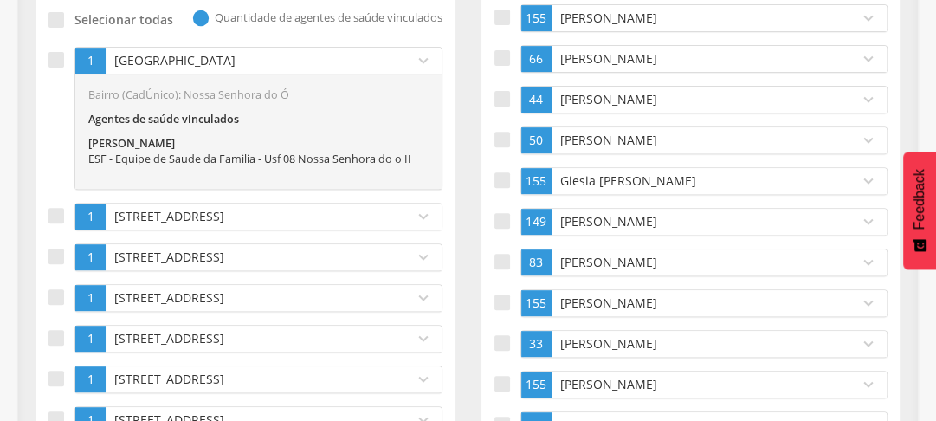
click at [178, 55] on p "[GEOGRAPHIC_DATA]" at bounding box center [255, 60] width 291 height 17
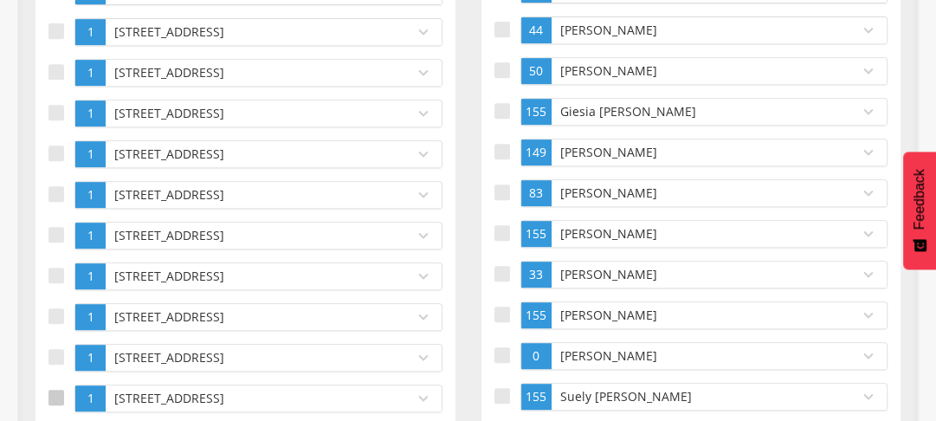
scroll to position [345, 0]
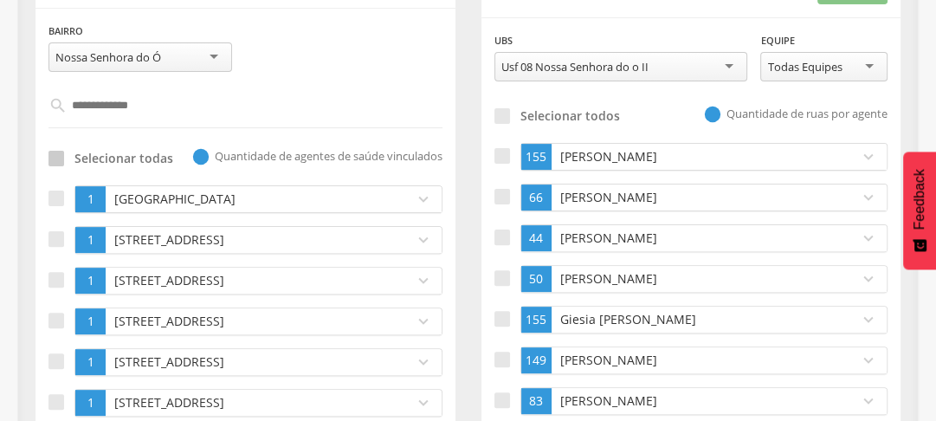
click at [58, 151] on div at bounding box center [56, 159] width 16 height 16
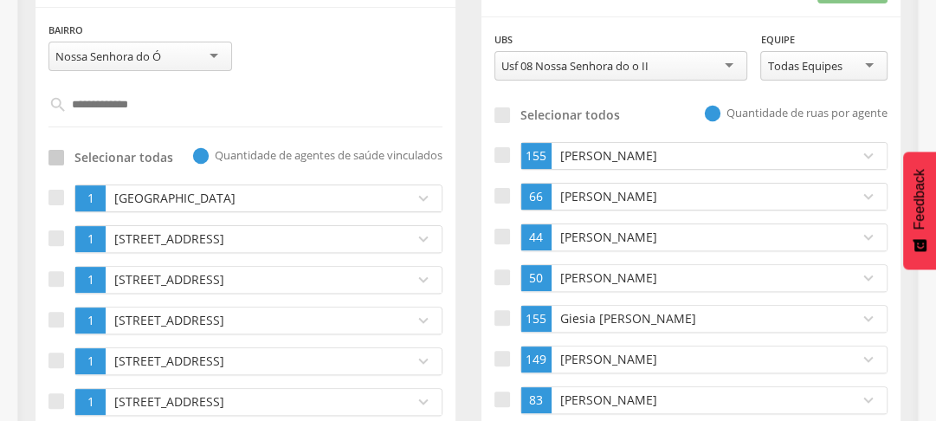
scroll to position [554, 0]
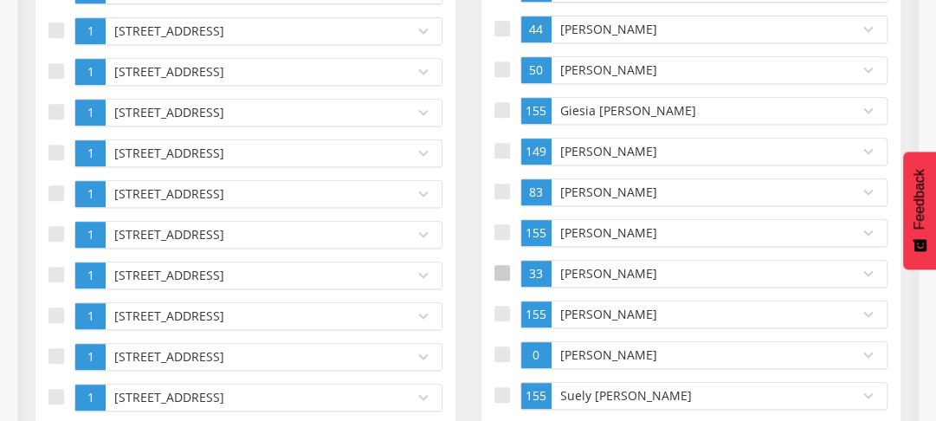
click at [499, 270] on div at bounding box center [502, 273] width 16 height 16
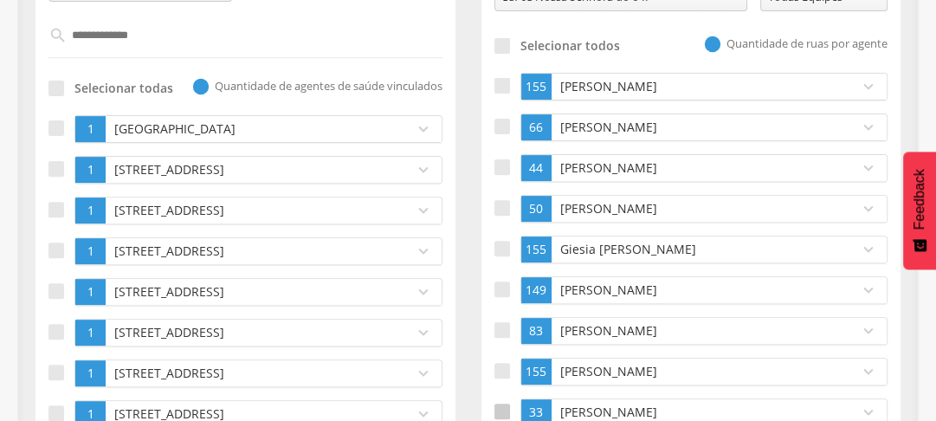
scroll to position [0, 0]
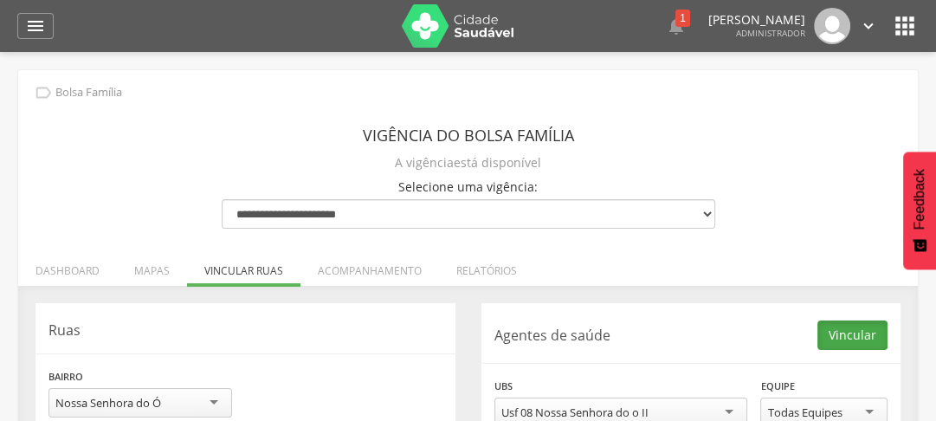
click at [848, 331] on button "Vincular" at bounding box center [852, 334] width 70 height 29
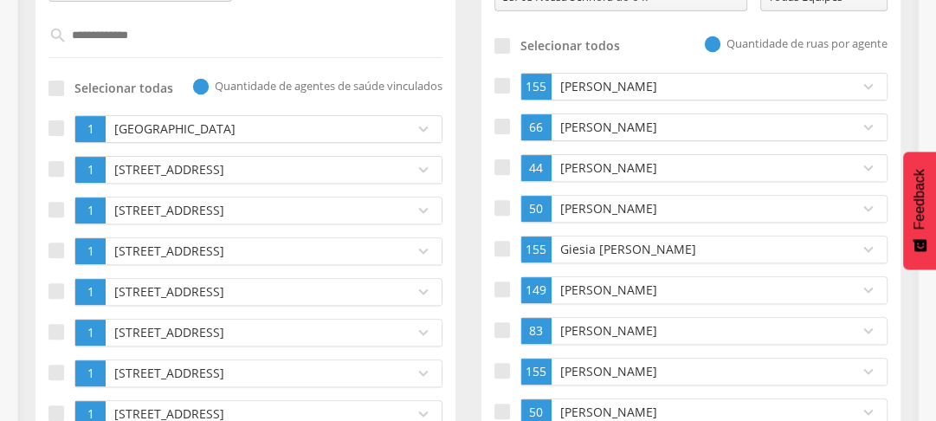
scroll to position [485, 0]
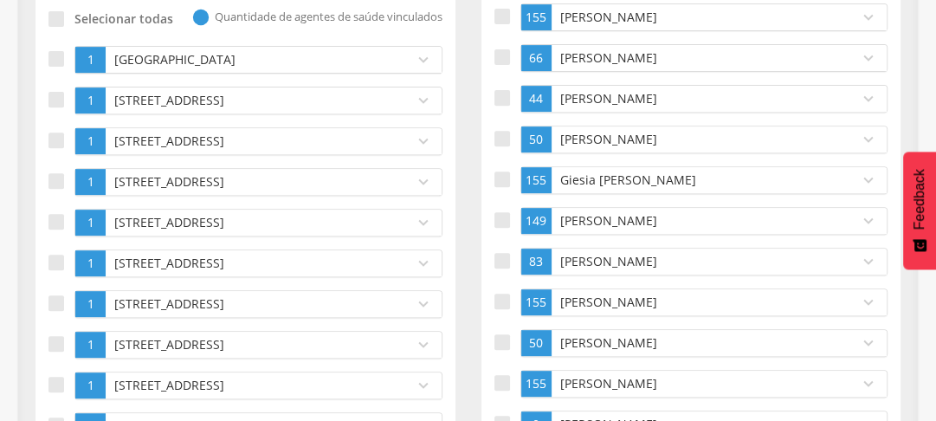
click at [631, 347] on div "[PERSON_NAME]" at bounding box center [700, 343] width 299 height 26
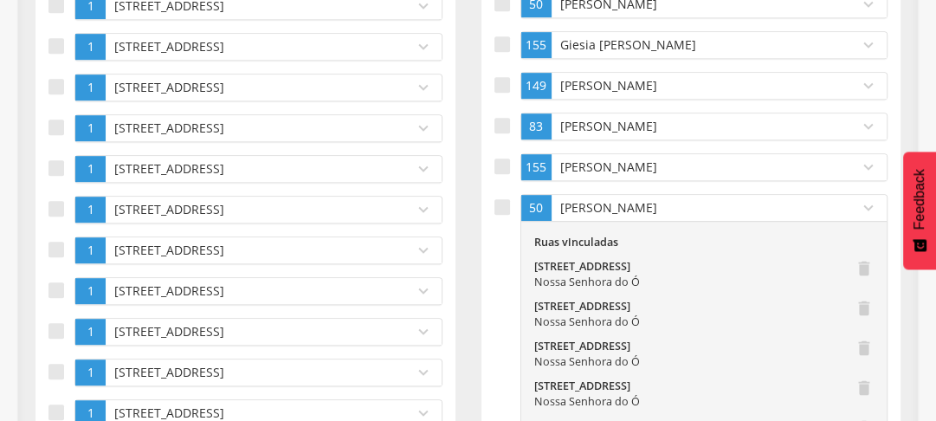
scroll to position [135, 0]
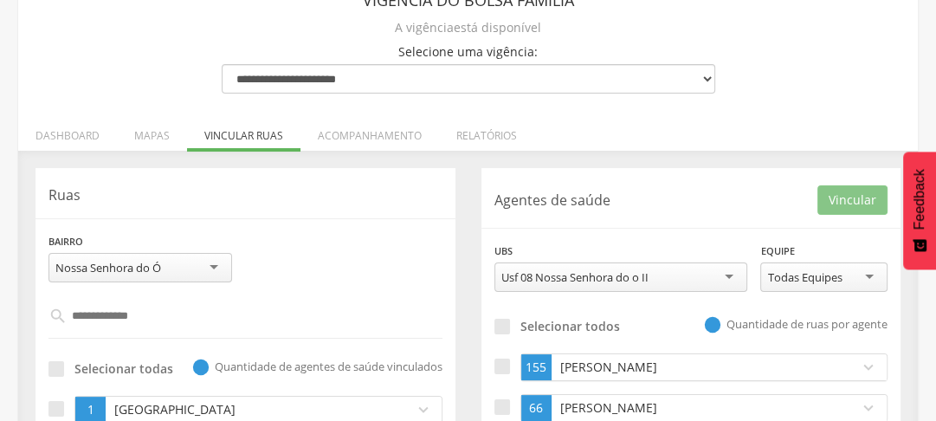
click at [186, 312] on input "**********" at bounding box center [246, 315] width 357 height 29
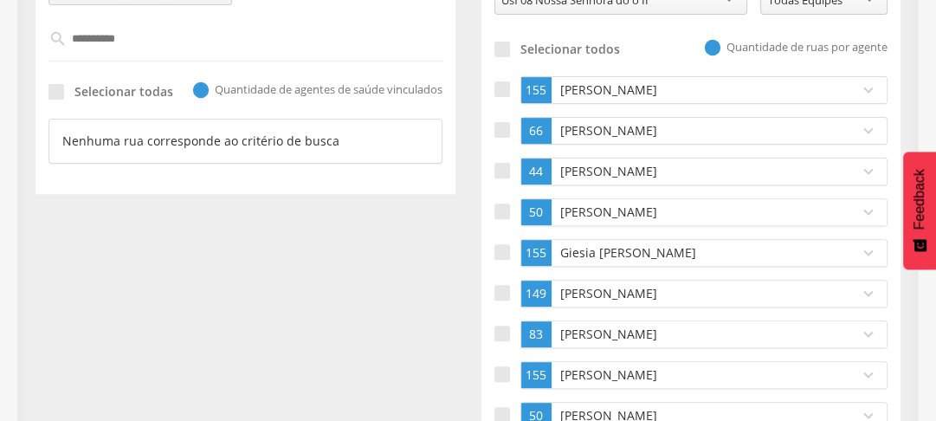
scroll to position [343, 0]
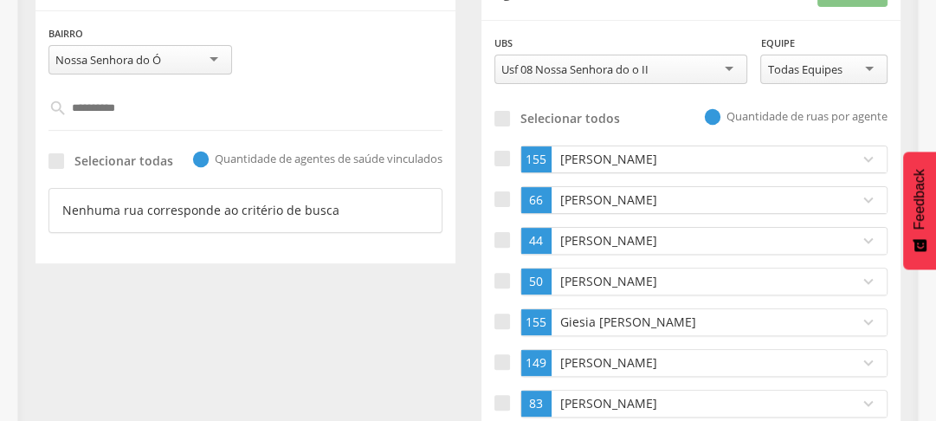
click at [160, 106] on input "**********" at bounding box center [246, 107] width 357 height 29
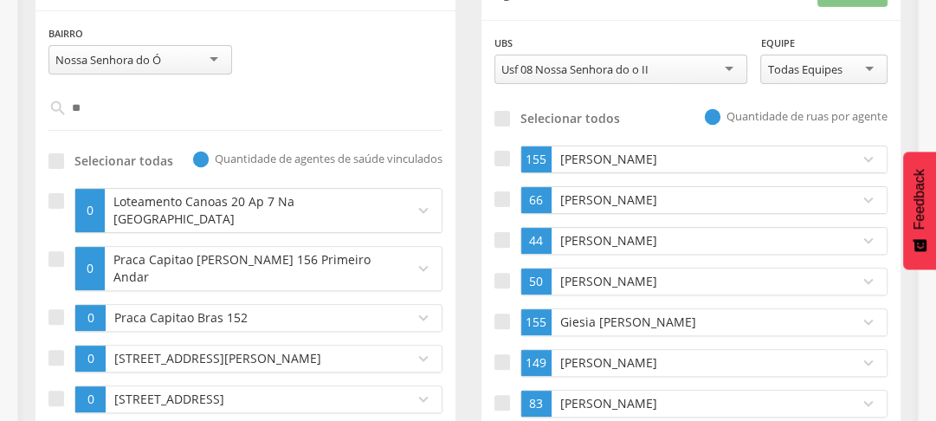
type input "*"
type input "**********"
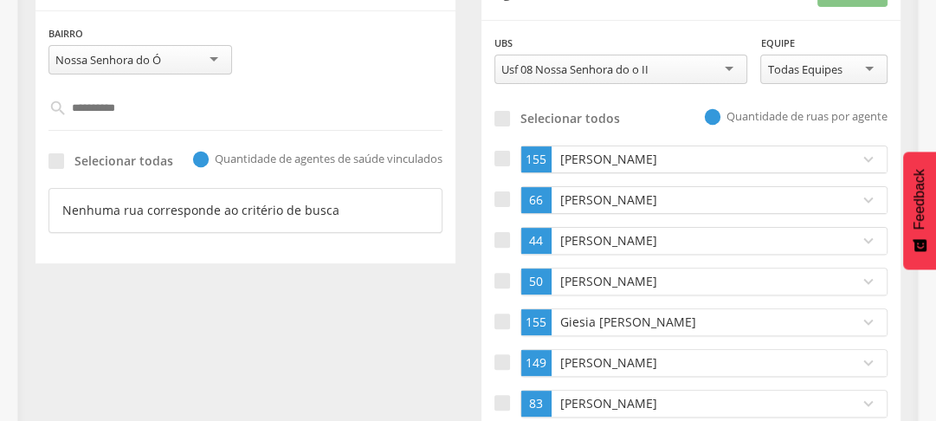
click at [160, 106] on input "**********" at bounding box center [246, 107] width 357 height 29
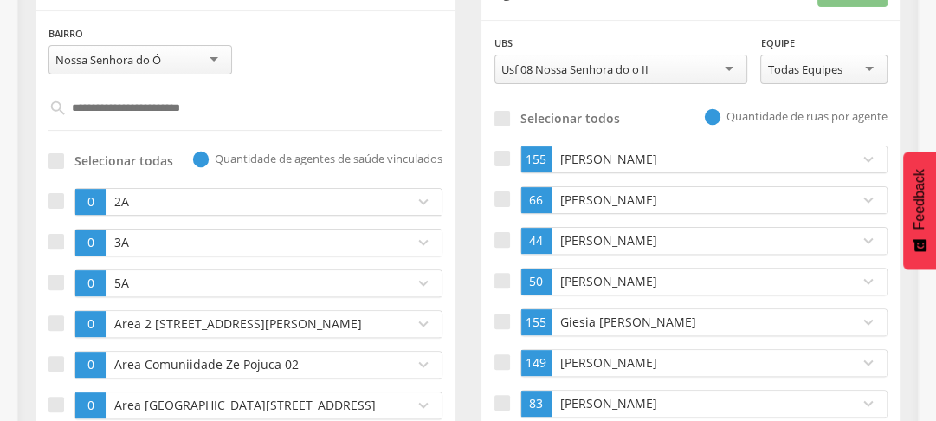
click at [173, 111] on input "text" at bounding box center [246, 107] width 357 height 29
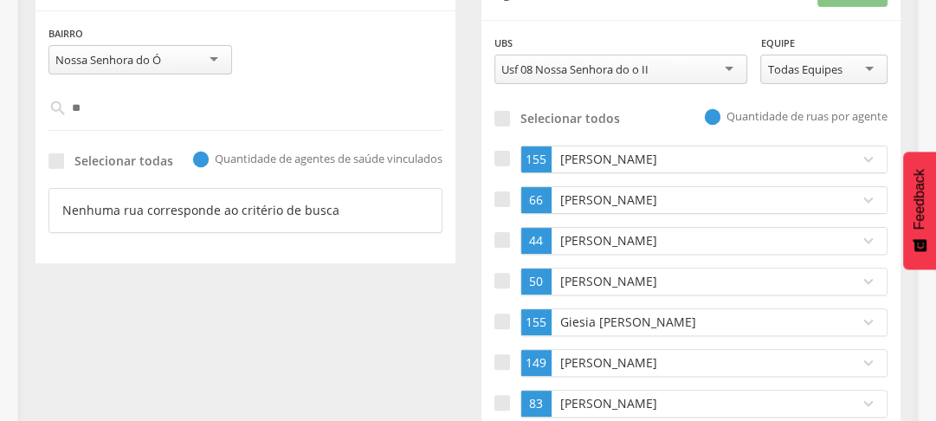
type input "*"
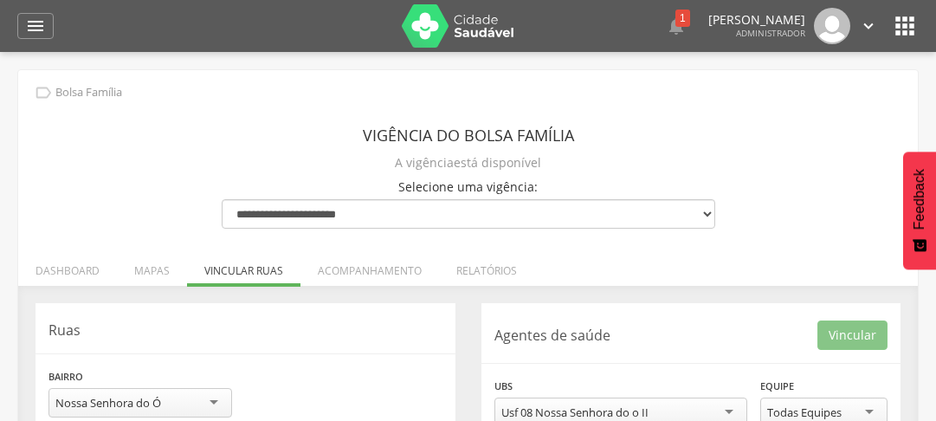
scroll to position [343, 0]
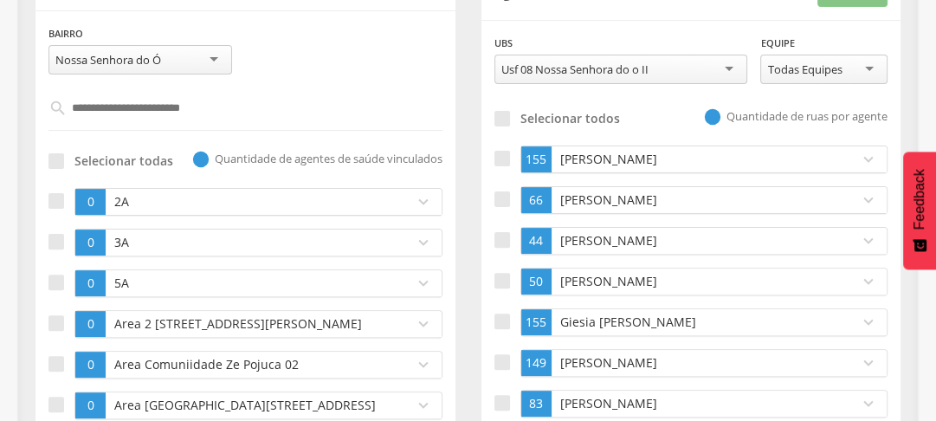
click at [159, 113] on input "text" at bounding box center [246, 107] width 357 height 29
type input "*"
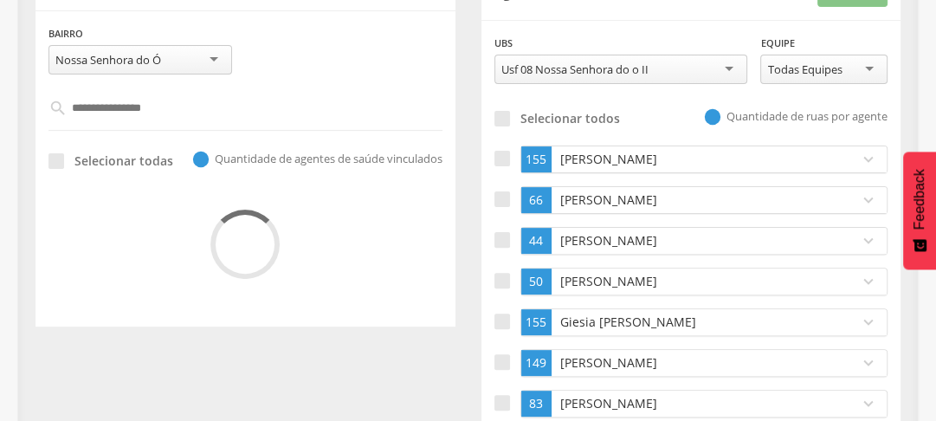
click at [180, 112] on input "**********" at bounding box center [246, 107] width 357 height 29
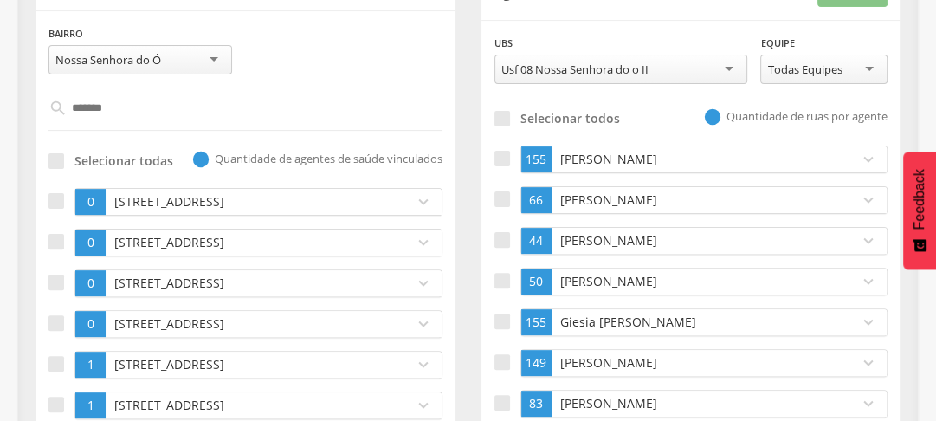
type input "*******"
click at [56, 240] on div at bounding box center [56, 242] width 16 height 16
click at [55, 274] on div at bounding box center [56, 282] width 16 height 16
click at [55, 322] on div at bounding box center [56, 323] width 16 height 16
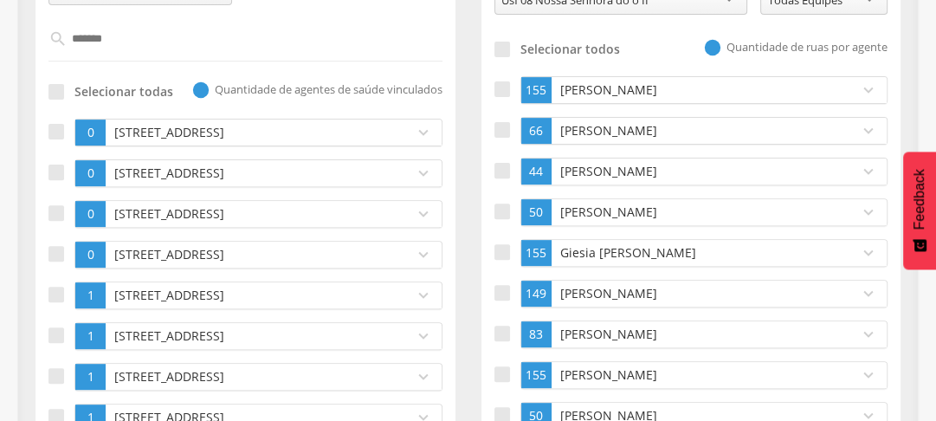
click at [190, 132] on p "[STREET_ADDRESS]" at bounding box center [255, 132] width 291 height 17
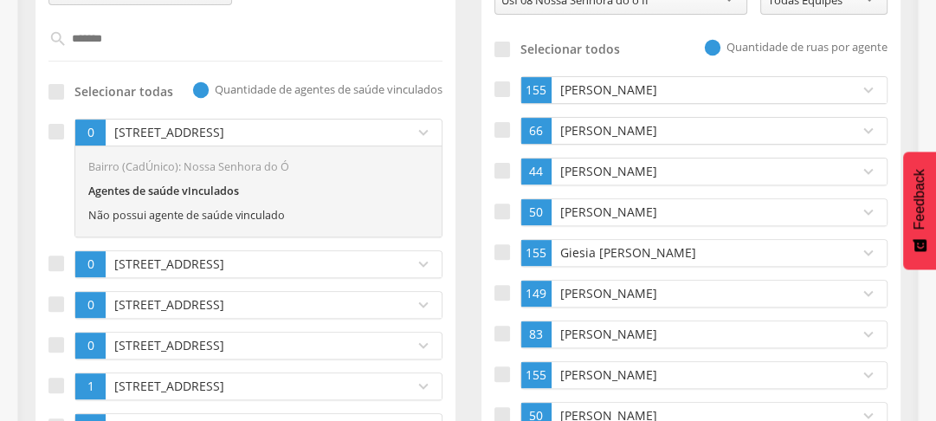
click at [190, 132] on p "[STREET_ADDRESS]" at bounding box center [255, 132] width 291 height 17
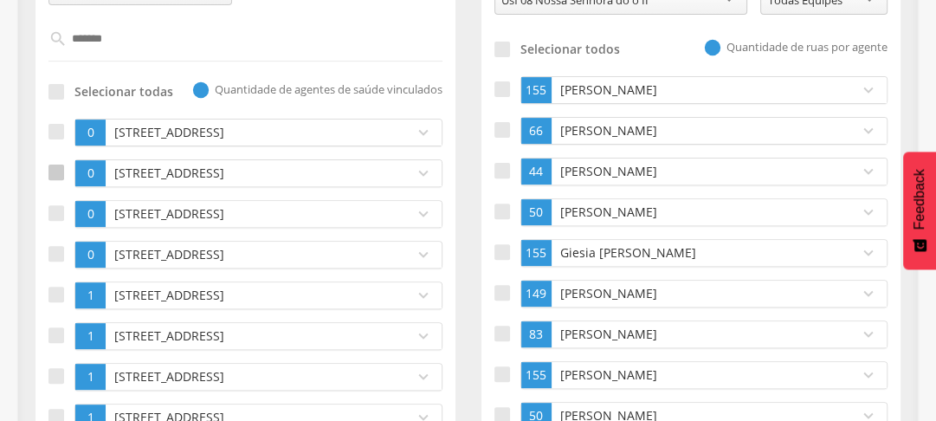
click at [55, 170] on div at bounding box center [56, 172] width 16 height 16
click at [52, 218] on div at bounding box center [56, 213] width 16 height 16
click at [56, 260] on label at bounding box center [61, 255] width 26 height 28
click at [176, 128] on p "[STREET_ADDRESS]" at bounding box center [255, 132] width 291 height 17
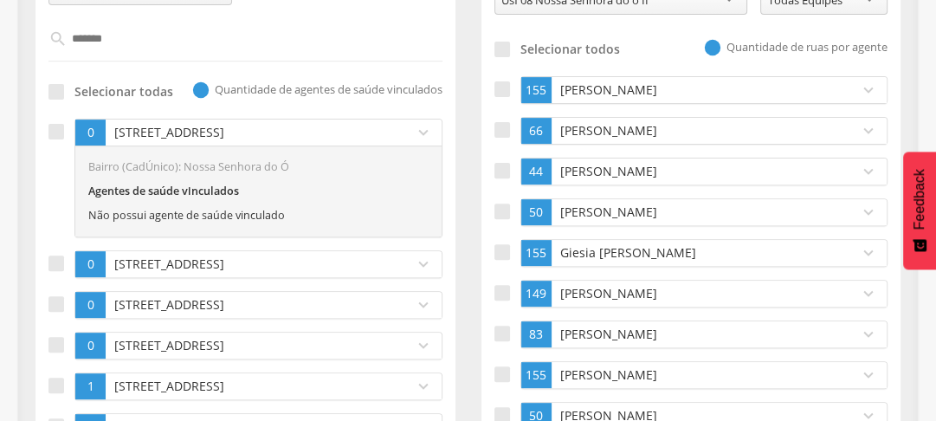
click at [176, 128] on p "[STREET_ADDRESS]" at bounding box center [255, 132] width 291 height 17
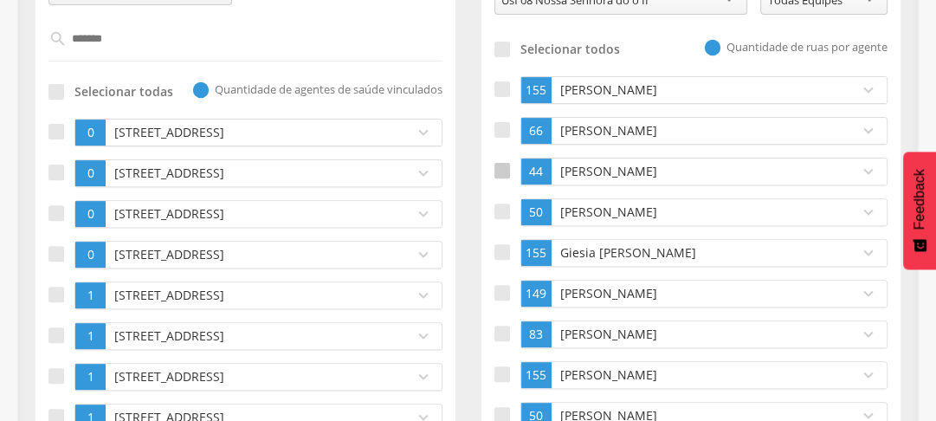
click at [499, 176] on div at bounding box center [502, 171] width 16 height 16
click at [51, 125] on div at bounding box center [56, 132] width 16 height 16
click at [263, 139] on p "[STREET_ADDRESS]" at bounding box center [255, 132] width 291 height 17
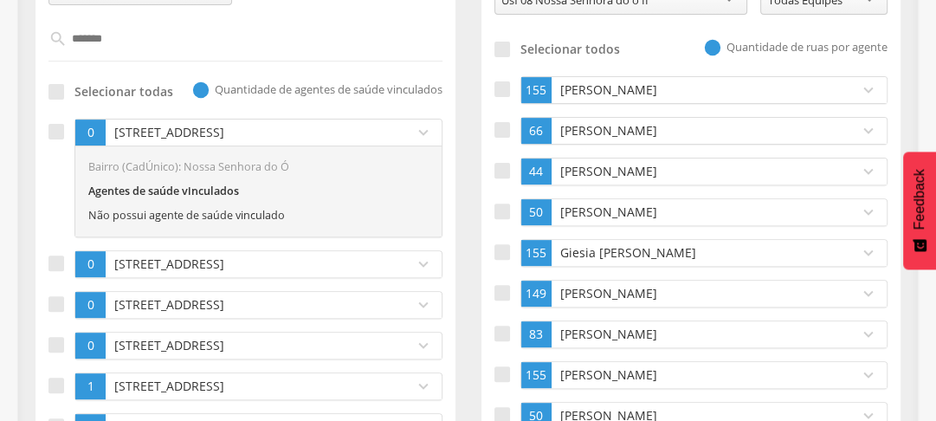
click at [263, 139] on p "[STREET_ADDRESS]" at bounding box center [255, 132] width 291 height 17
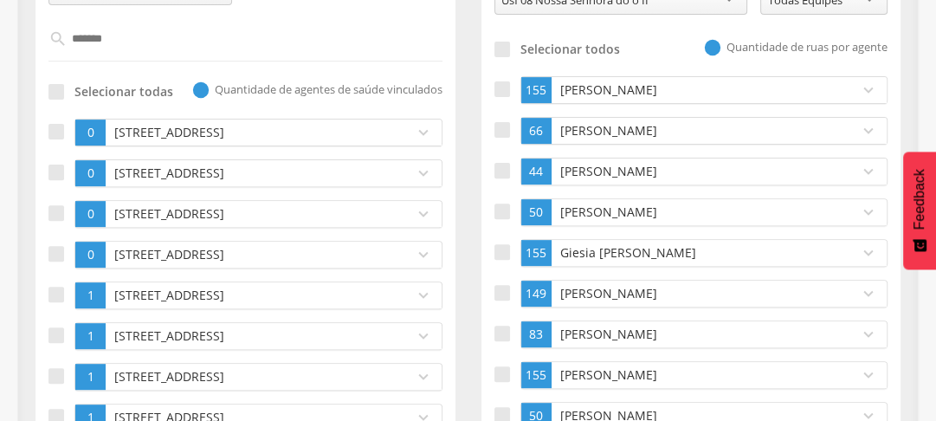
click at [242, 299] on p "[STREET_ADDRESS]" at bounding box center [255, 294] width 291 height 17
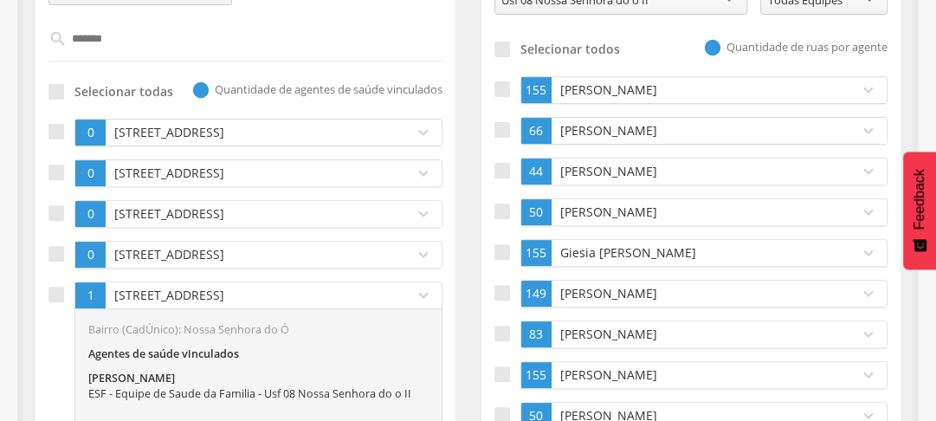
click at [637, 167] on p "[PERSON_NAME]" at bounding box center [701, 171] width 291 height 17
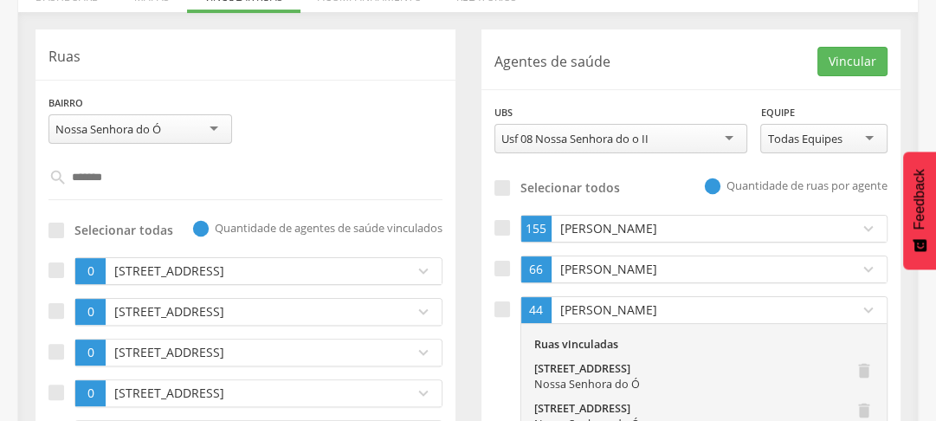
scroll to position [204, 0]
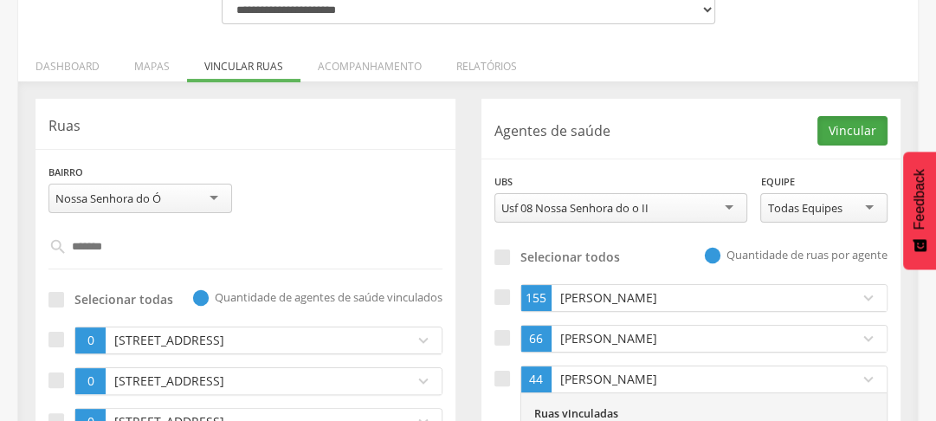
click at [847, 127] on button "Vincular" at bounding box center [852, 130] width 70 height 29
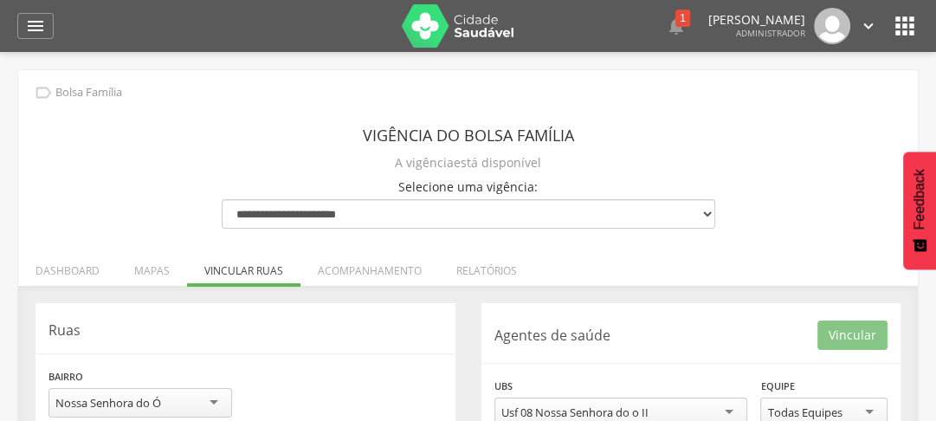
scroll to position [485, 0]
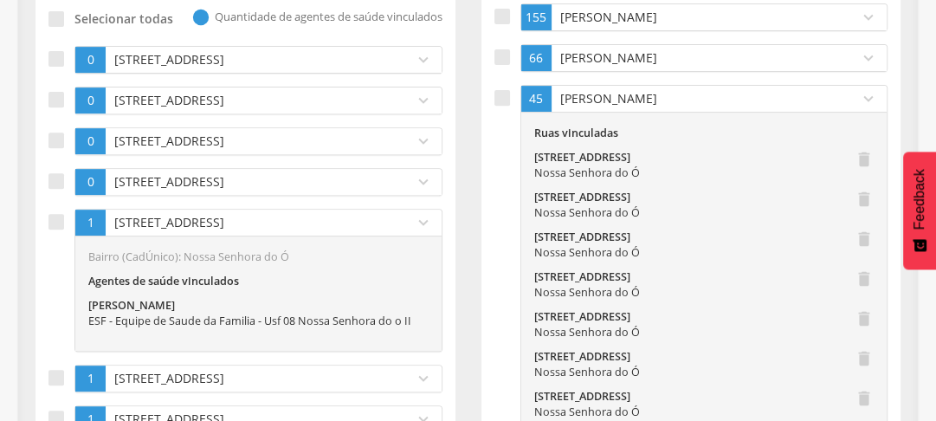
drag, startPoint x: 423, startPoint y: 215, endPoint x: 403, endPoint y: 210, distance: 20.4
click at [422, 215] on icon "expand_more" at bounding box center [423, 222] width 19 height 19
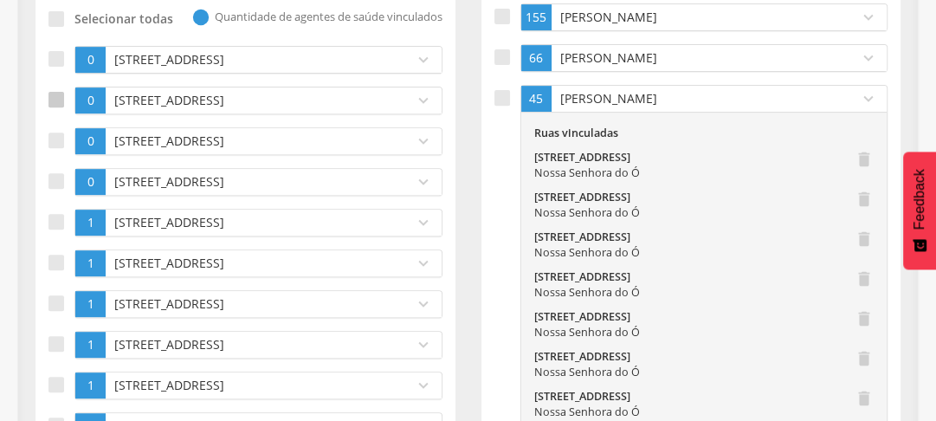
click at [48, 98] on div at bounding box center [56, 100] width 16 height 16
click at [51, 148] on label at bounding box center [61, 141] width 26 height 28
click at [55, 176] on div at bounding box center [56, 181] width 16 height 16
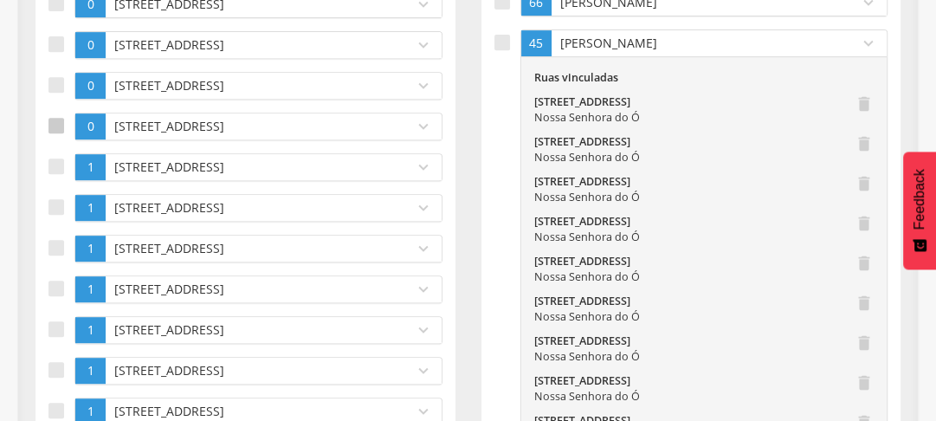
scroll to position [568, 0]
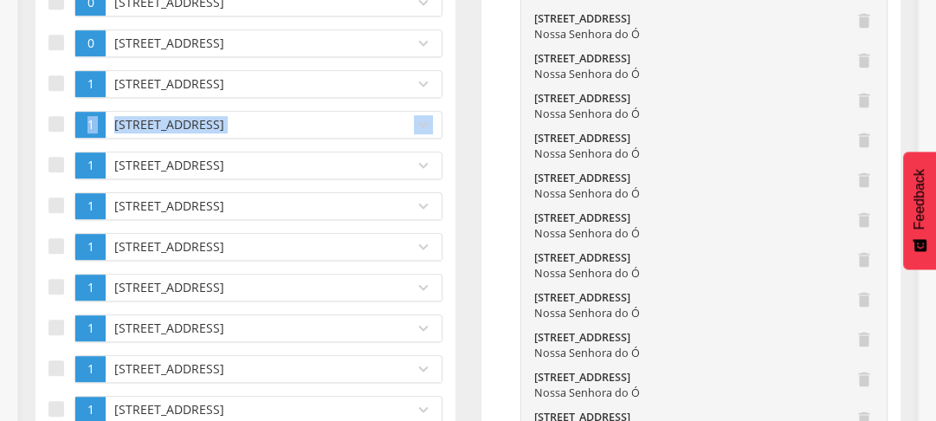
click at [67, 136] on ul "0 Rua Batalha 6 expand_more Bairro (CadÚnico): Nossa Senhora do Ó Agentes de sa…" at bounding box center [245, 426] width 394 height 1039
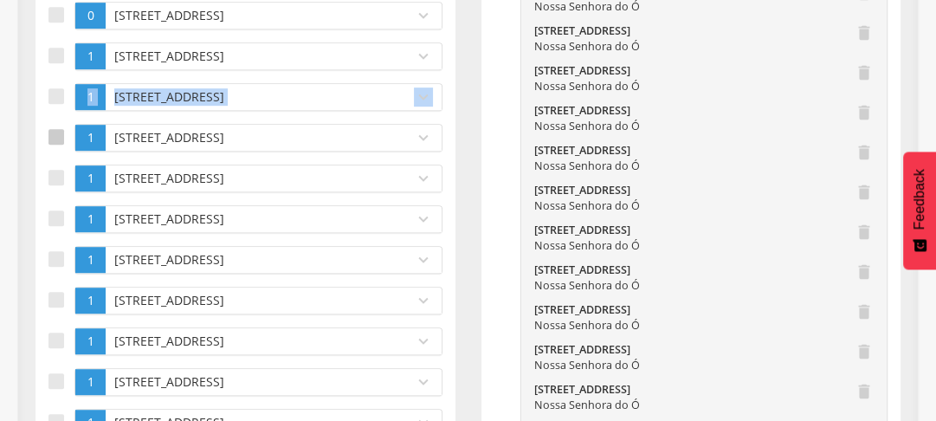
scroll to position [679, 0]
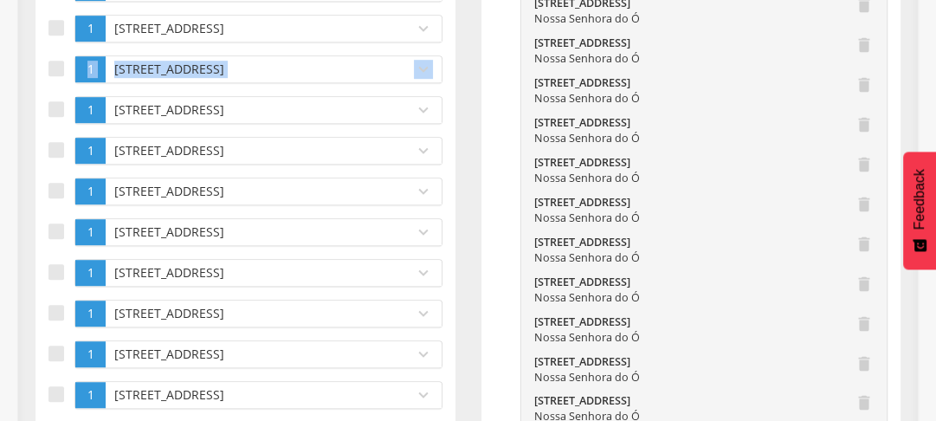
click at [23, 118] on div "**********" at bounding box center [246, 272] width 446 height 1297
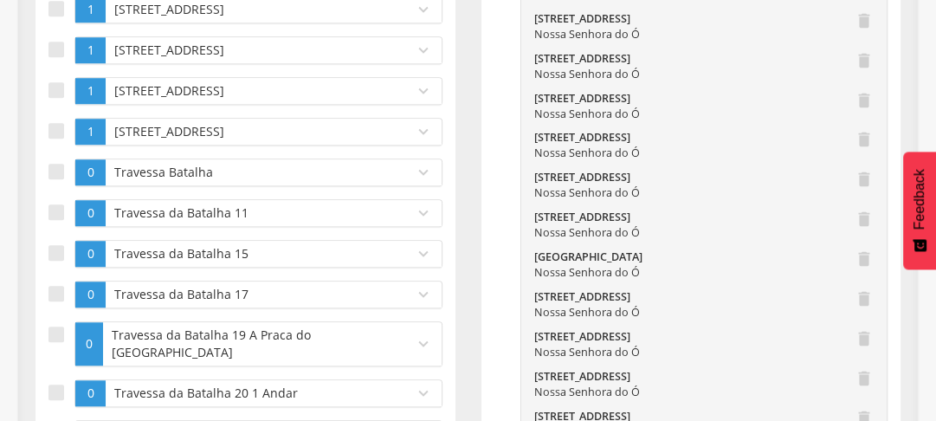
scroll to position [969, 0]
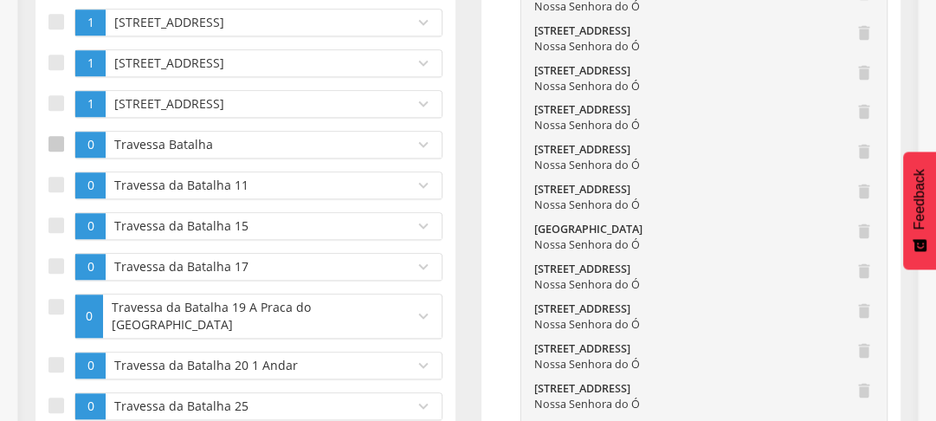
click at [56, 136] on div at bounding box center [56, 144] width 16 height 16
click at [53, 180] on div at bounding box center [56, 185] width 16 height 16
click at [57, 225] on div at bounding box center [56, 225] width 16 height 16
click at [52, 264] on div at bounding box center [56, 266] width 16 height 16
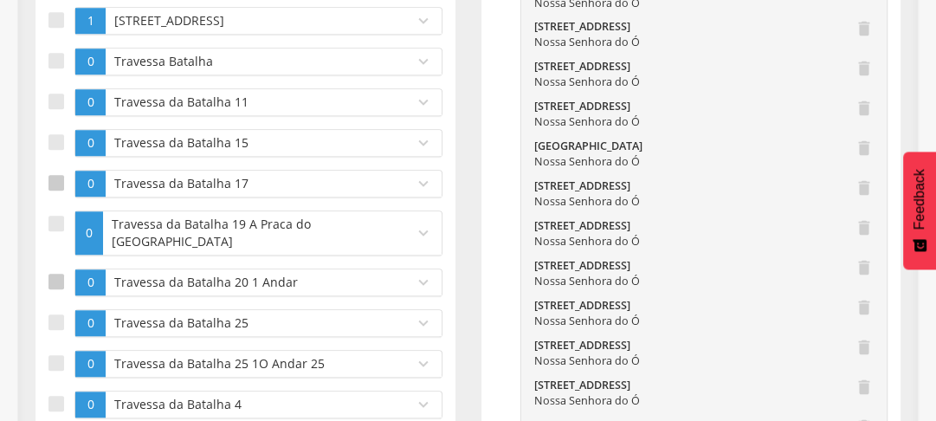
scroll to position [1080, 0]
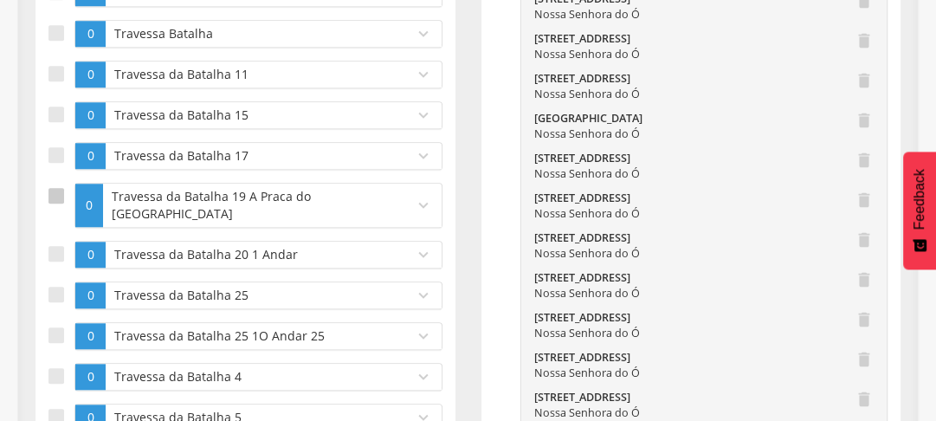
click at [55, 188] on div at bounding box center [56, 196] width 16 height 16
click at [56, 246] on div at bounding box center [56, 254] width 16 height 16
click at [54, 286] on div at bounding box center [56, 294] width 16 height 16
click at [57, 327] on div at bounding box center [56, 335] width 16 height 16
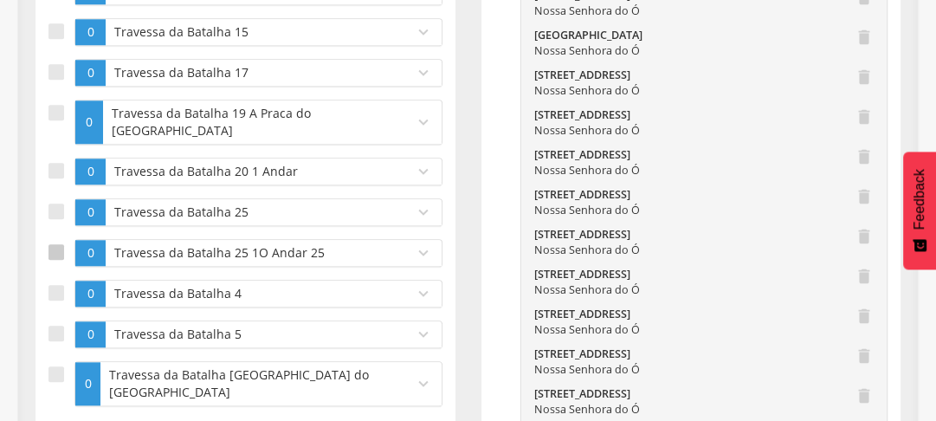
scroll to position [1191, 0]
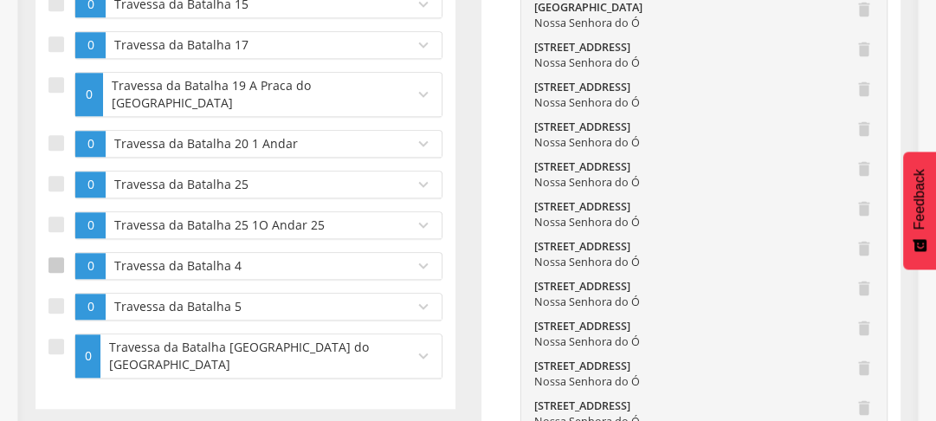
click at [53, 257] on div at bounding box center [56, 265] width 16 height 16
click at [61, 298] on div at bounding box center [56, 306] width 16 height 16
click at [59, 338] on div at bounding box center [56, 346] width 16 height 16
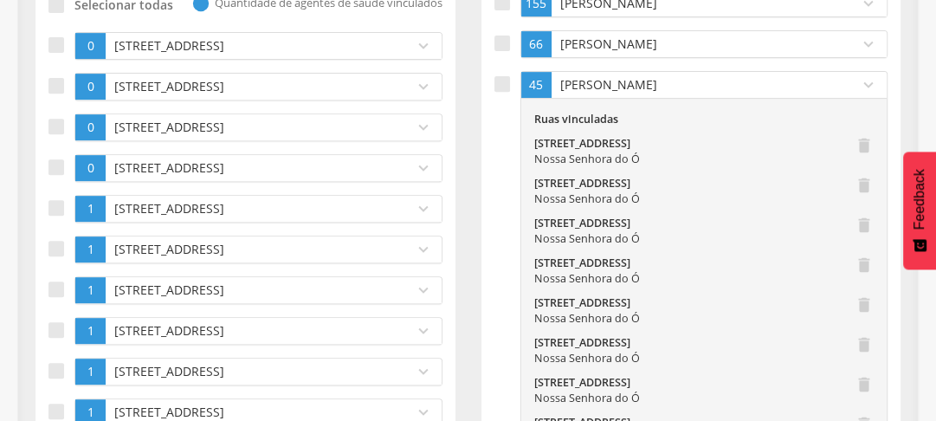
scroll to position [471, 0]
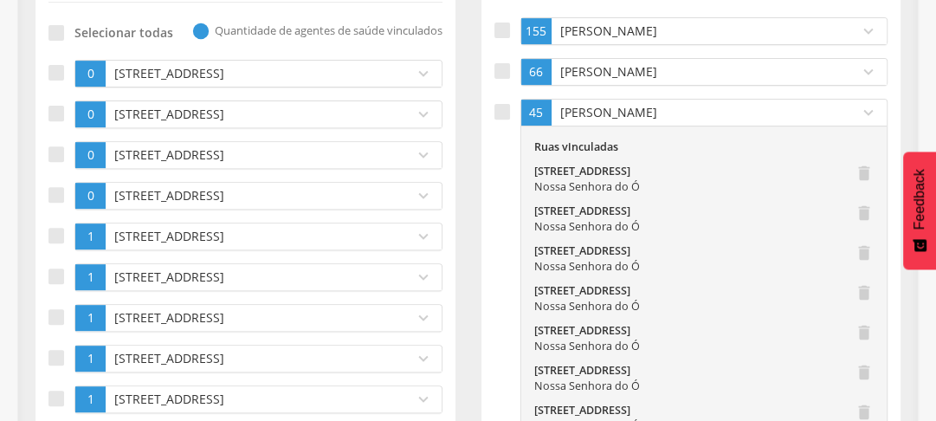
click at [556, 106] on p "[PERSON_NAME]" at bounding box center [701, 112] width 291 height 17
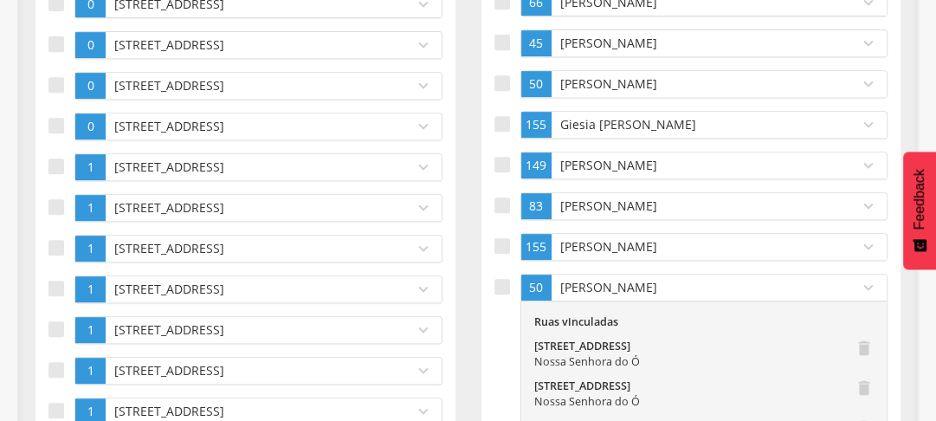
scroll to position [609, 0]
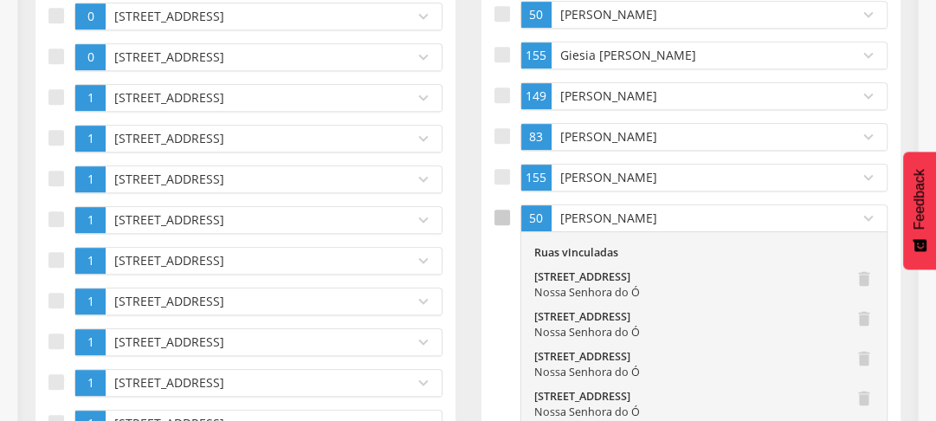
click at [500, 214] on div at bounding box center [502, 217] width 16 height 16
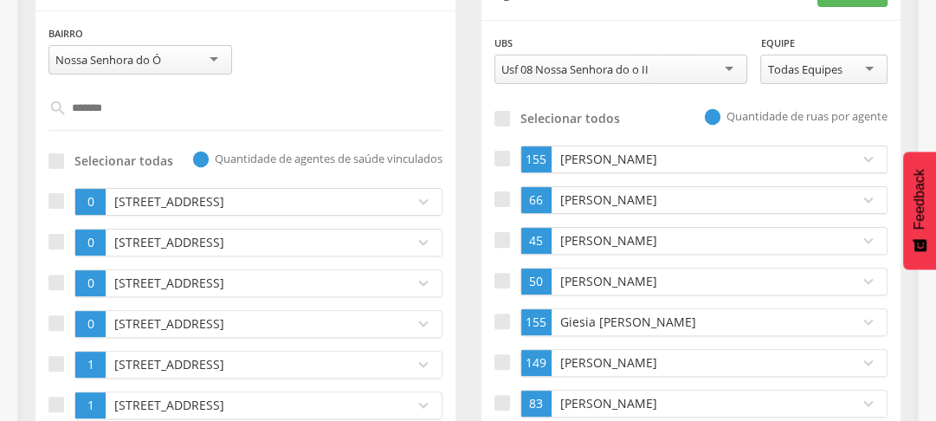
scroll to position [273, 0]
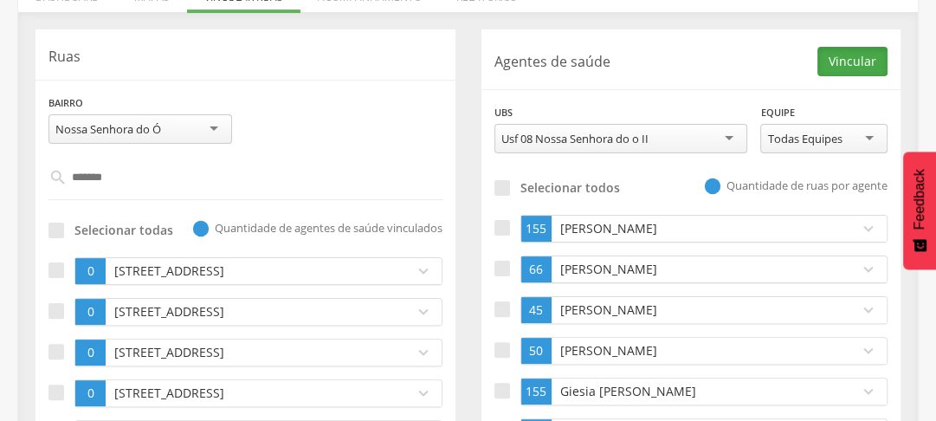
click at [855, 57] on button "Vincular" at bounding box center [852, 61] width 70 height 29
click at [230, 173] on input "*******" at bounding box center [246, 177] width 357 height 29
type input "**********"
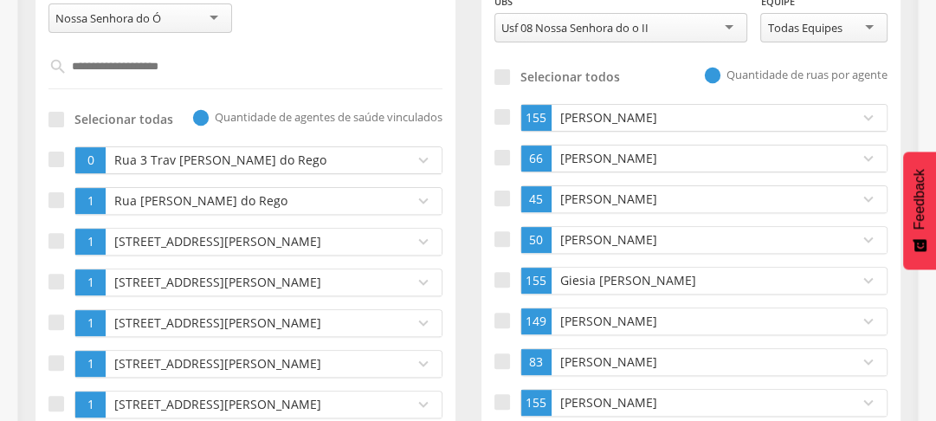
scroll to position [412, 0]
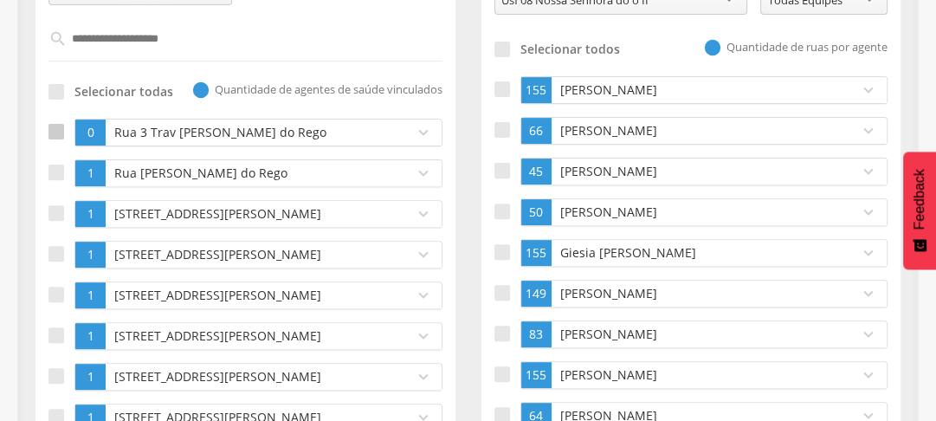
click at [56, 121] on label at bounding box center [61, 133] width 26 height 28
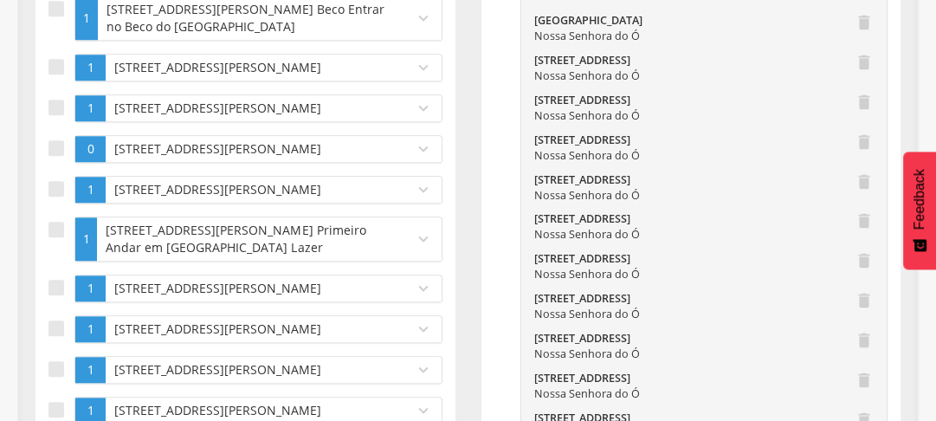
scroll to position [1132, 0]
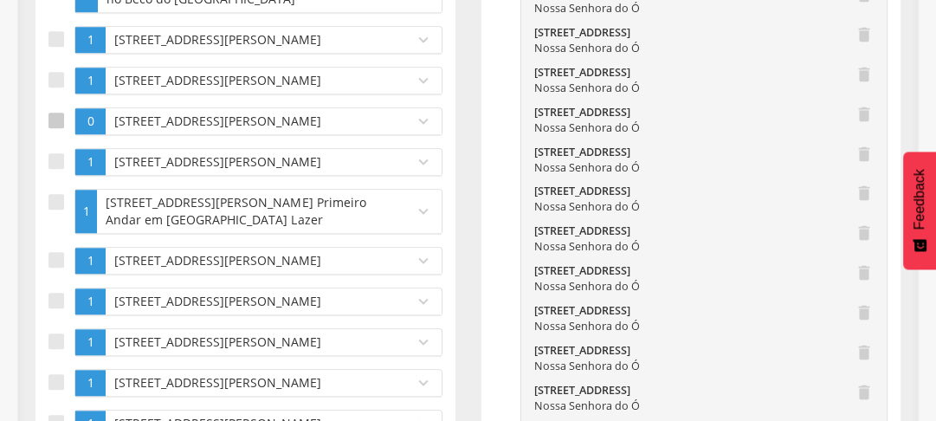
click at [58, 128] on div at bounding box center [56, 121] width 16 height 16
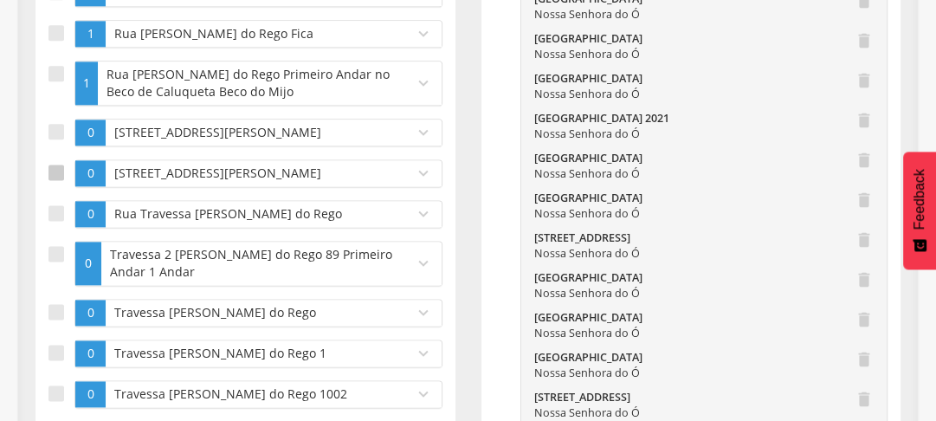
scroll to position [1631, 0]
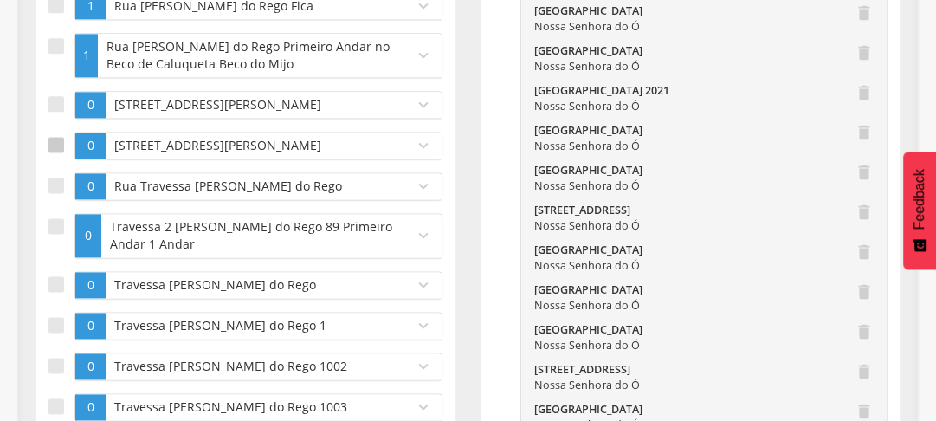
click at [62, 152] on div at bounding box center [56, 145] width 16 height 16
click at [48, 193] on div at bounding box center [56, 185] width 16 height 16
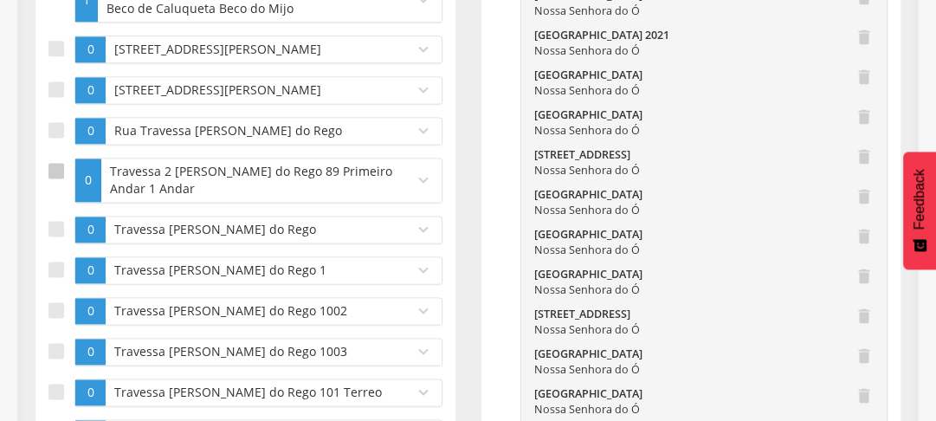
click at [55, 178] on div at bounding box center [56, 171] width 16 height 16
click at [55, 236] on div at bounding box center [56, 229] width 16 height 16
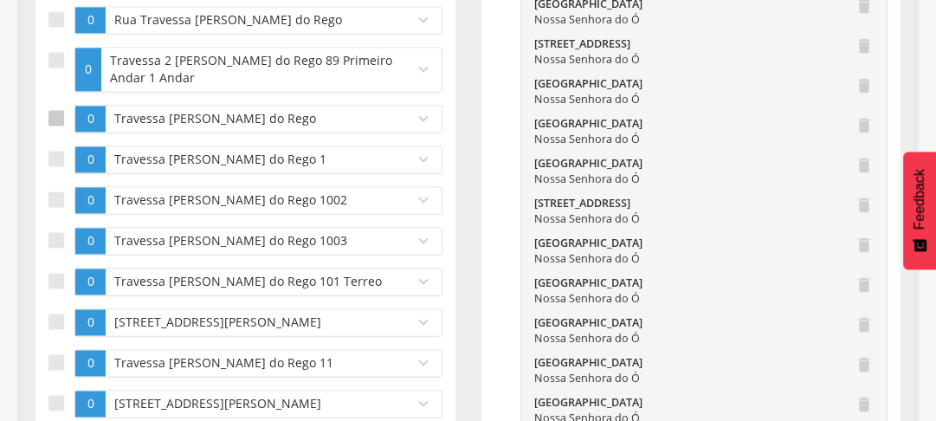
scroll to position [1824, 0]
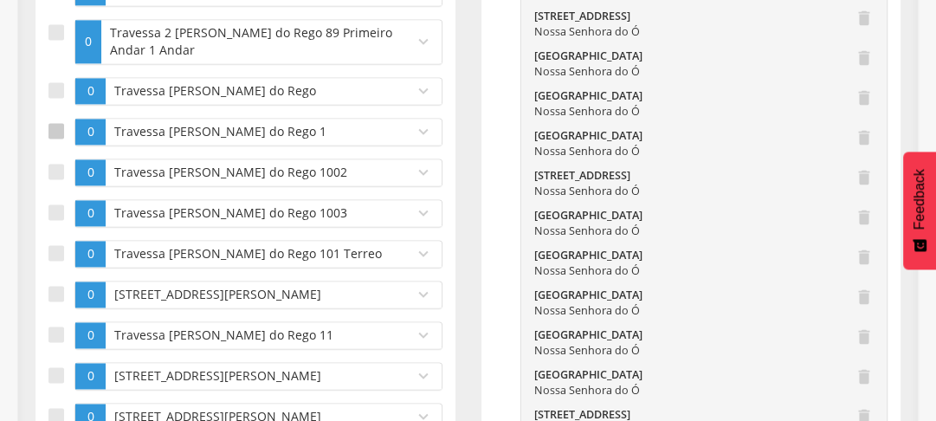
click at [58, 138] on div at bounding box center [56, 131] width 16 height 16
click at [55, 179] on div at bounding box center [56, 172] width 16 height 16
click at [52, 227] on label at bounding box center [61, 213] width 26 height 28
click at [54, 261] on div at bounding box center [56, 253] width 16 height 16
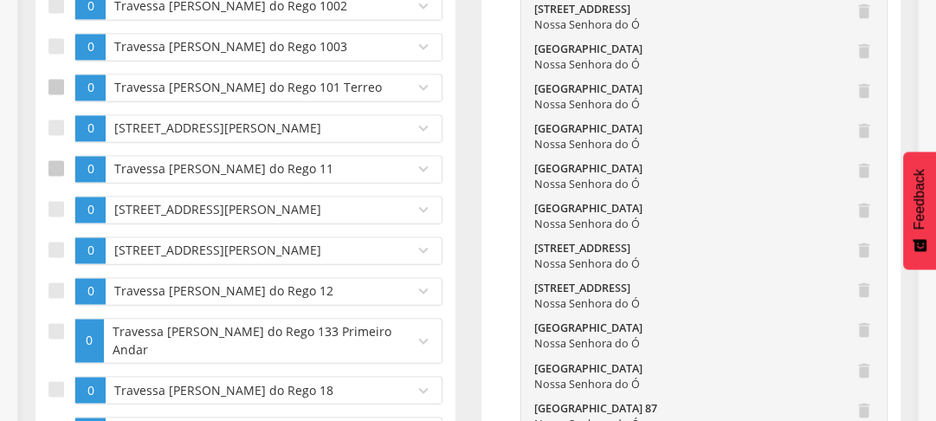
scroll to position [2018, 0]
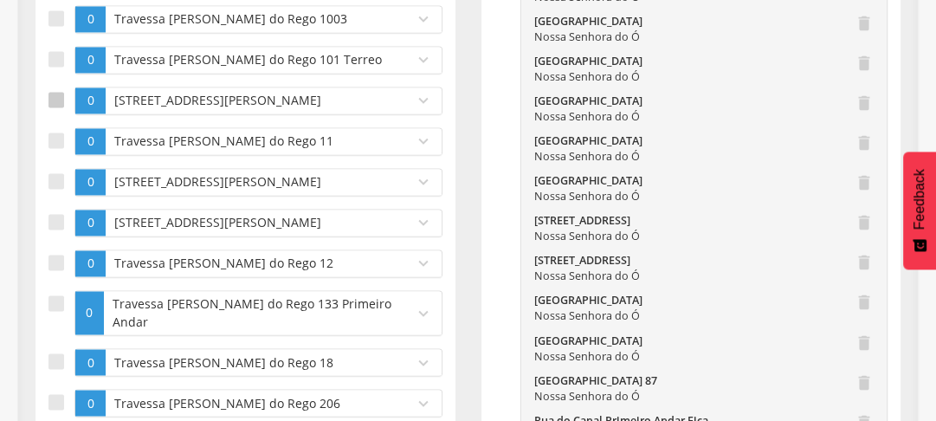
click at [55, 107] on div at bounding box center [56, 100] width 16 height 16
click at [59, 155] on label at bounding box center [61, 141] width 26 height 28
click at [59, 189] on div at bounding box center [56, 181] width 16 height 16
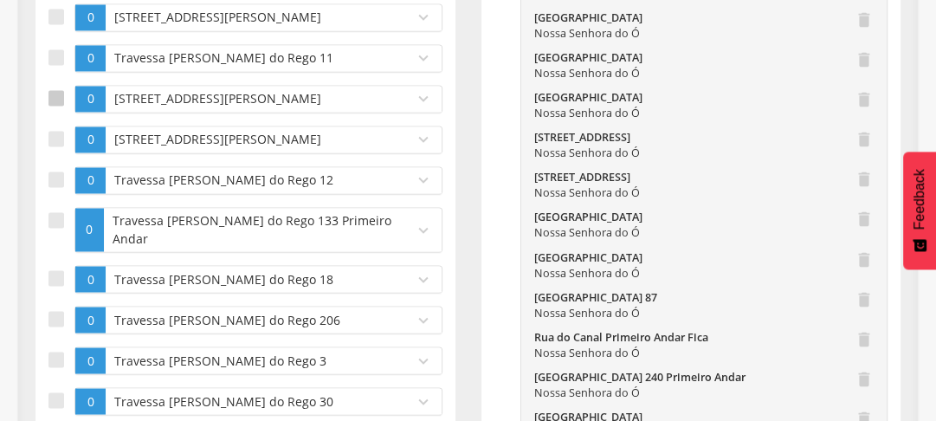
scroll to position [2129, 0]
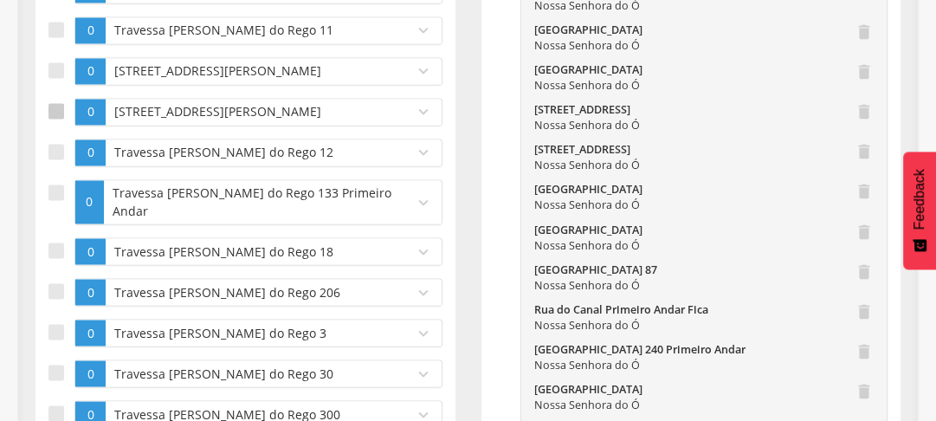
click at [59, 119] on div at bounding box center [56, 111] width 16 height 16
click at [60, 159] on div at bounding box center [56, 152] width 16 height 16
click at [62, 224] on label at bounding box center [61, 201] width 26 height 45
click at [61, 258] on div at bounding box center [56, 250] width 16 height 16
click at [59, 299] on div at bounding box center [56, 291] width 16 height 16
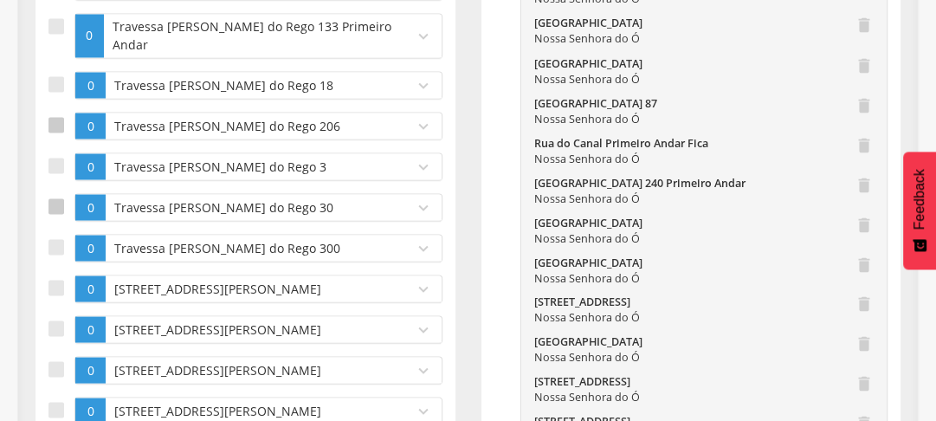
scroll to position [2323, 0]
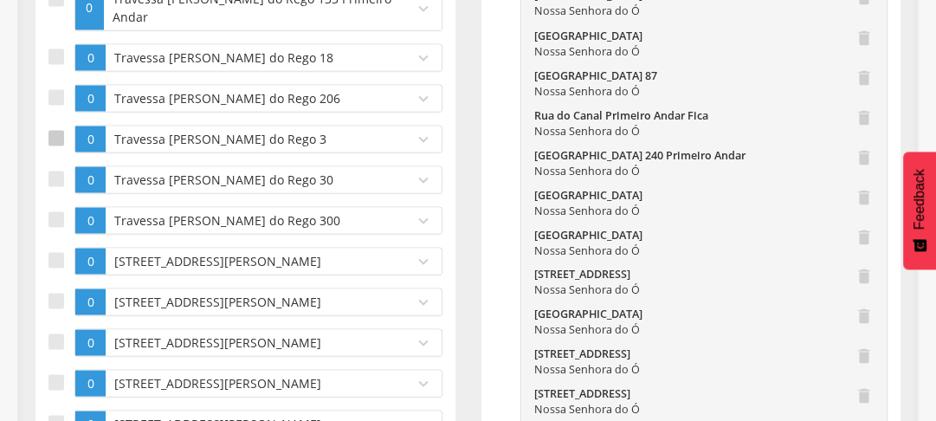
click at [61, 145] on div at bounding box center [56, 138] width 16 height 16
click at [57, 183] on label at bounding box center [61, 179] width 26 height 28
click at [48, 227] on div at bounding box center [56, 219] width 16 height 16
click at [53, 267] on div at bounding box center [56, 260] width 16 height 16
click at [56, 308] on div at bounding box center [56, 301] width 16 height 16
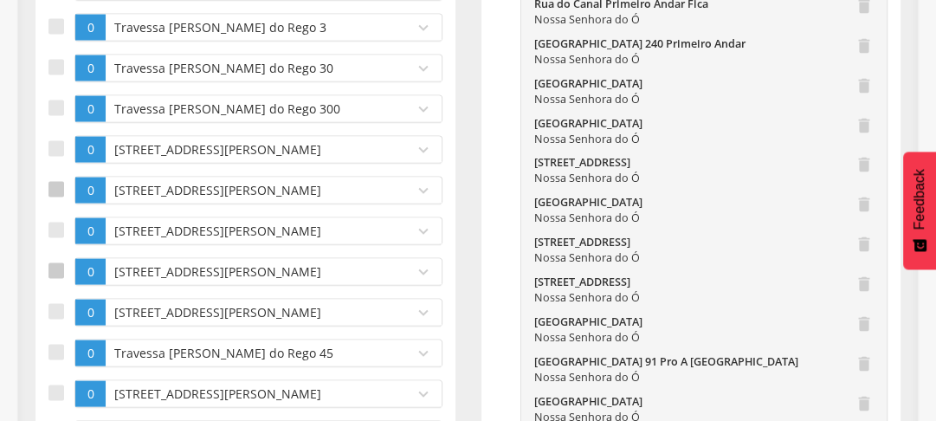
scroll to position [2461, 0]
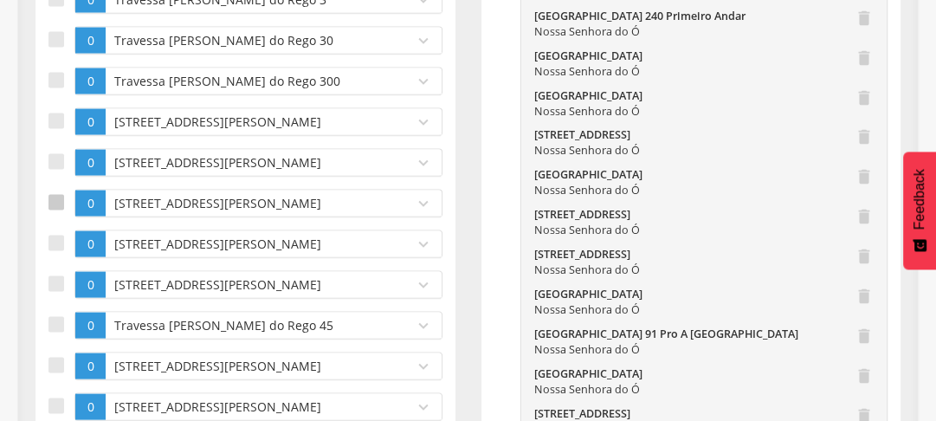
click at [59, 210] on div at bounding box center [56, 203] width 16 height 16
click at [59, 250] on label at bounding box center [61, 244] width 26 height 28
click at [56, 292] on div at bounding box center [56, 284] width 16 height 16
click at [55, 332] on div at bounding box center [56, 325] width 16 height 16
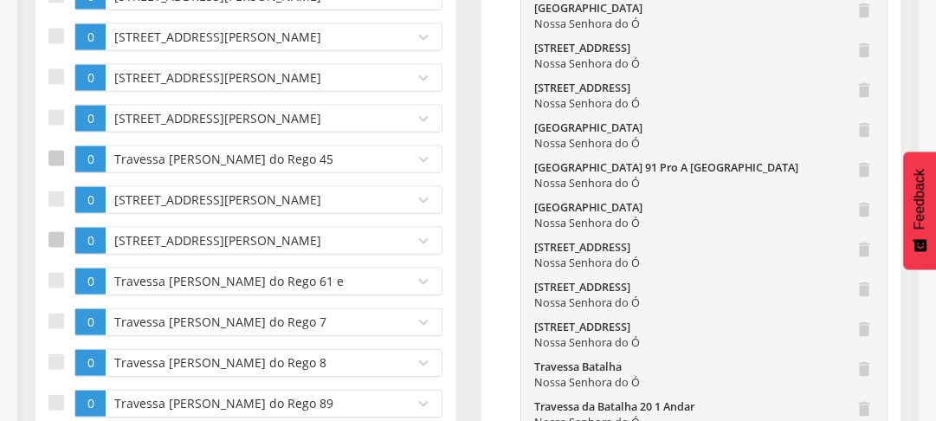
scroll to position [2655, 0]
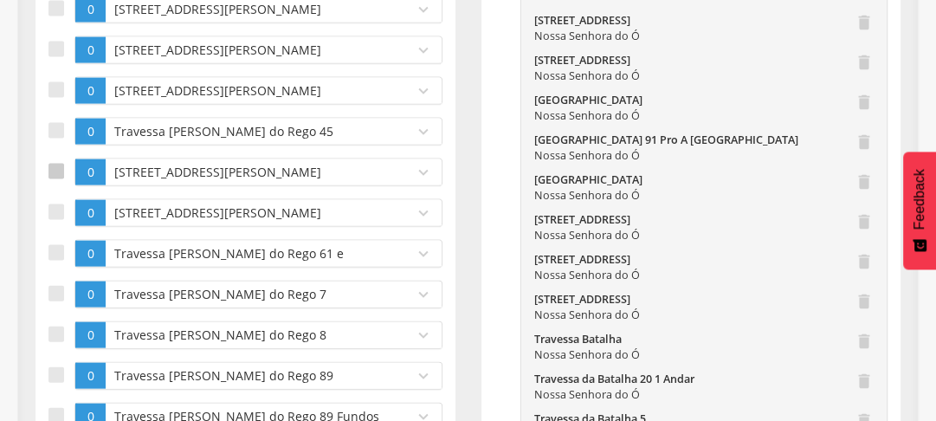
click at [57, 179] on div at bounding box center [56, 172] width 16 height 16
click at [53, 220] on div at bounding box center [56, 212] width 16 height 16
click at [55, 261] on div at bounding box center [56, 253] width 16 height 16
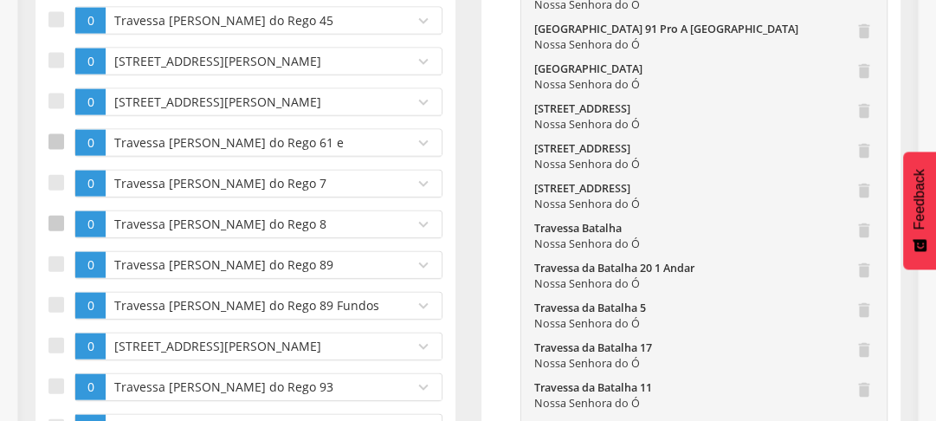
scroll to position [2794, 0]
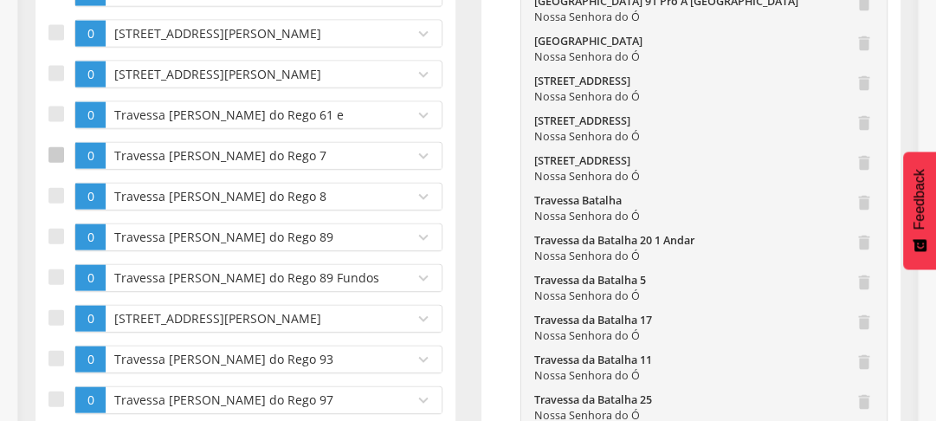
click at [61, 158] on label at bounding box center [61, 156] width 26 height 28
click at [61, 210] on label at bounding box center [61, 197] width 26 height 28
click at [61, 240] on label at bounding box center [61, 237] width 26 height 28
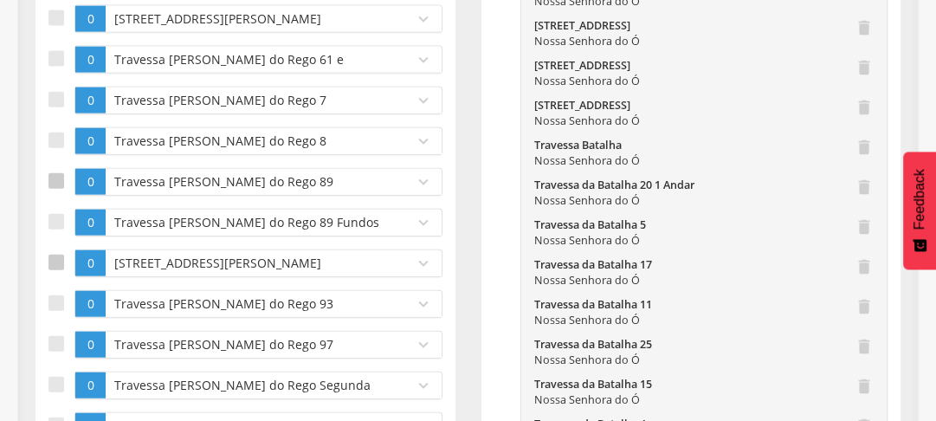
scroll to position [2877, 0]
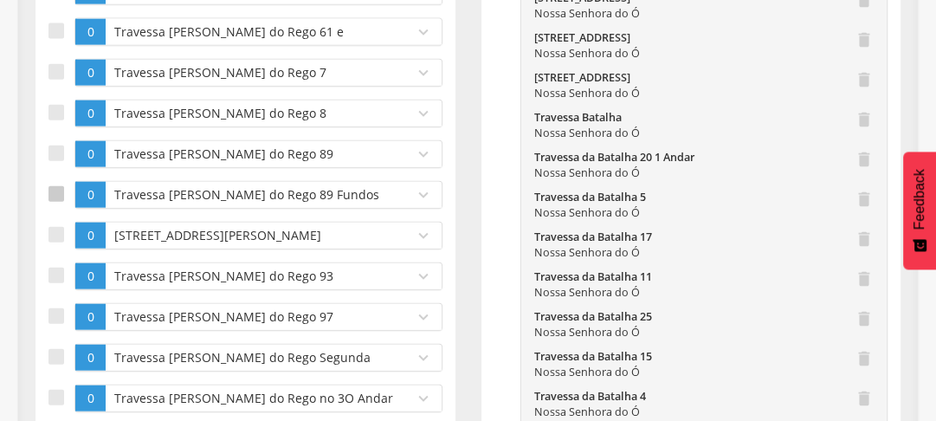
click at [51, 202] on div at bounding box center [56, 194] width 16 height 16
click at [61, 249] on label at bounding box center [61, 236] width 26 height 28
click at [63, 290] on label at bounding box center [61, 276] width 26 height 28
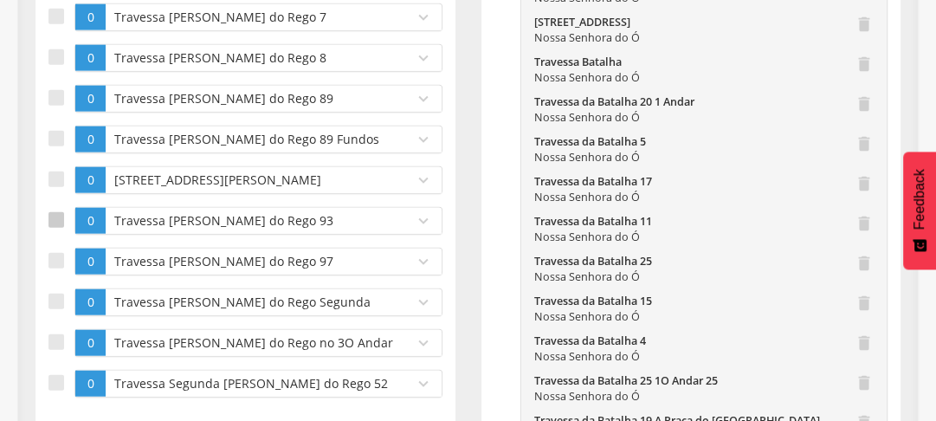
scroll to position [2988, 0]
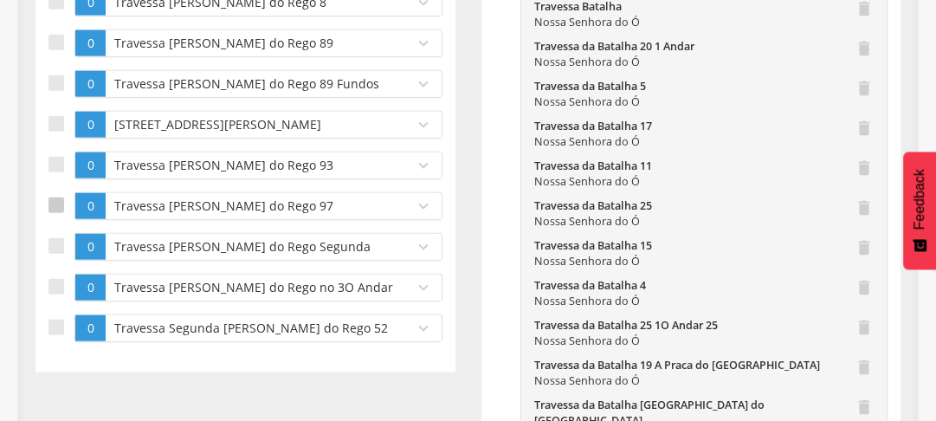
click at [58, 207] on label at bounding box center [61, 206] width 26 height 28
click at [58, 254] on div at bounding box center [56, 246] width 16 height 16
click at [57, 290] on div at bounding box center [56, 287] width 16 height 16
click at [55, 335] on div at bounding box center [56, 327] width 16 height 16
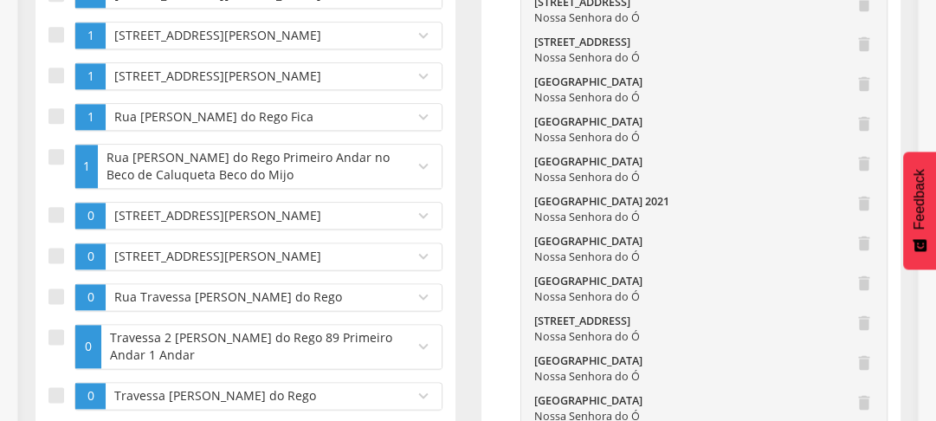
scroll to position [1548, 0]
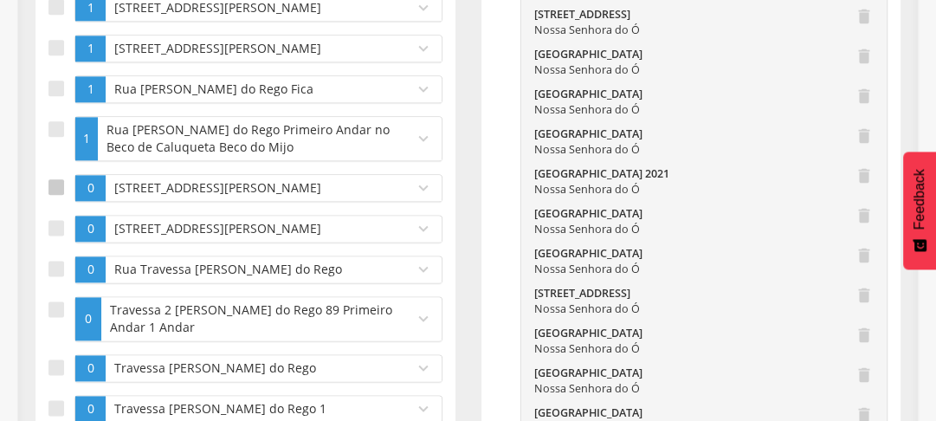
click at [54, 195] on div at bounding box center [56, 187] width 16 height 16
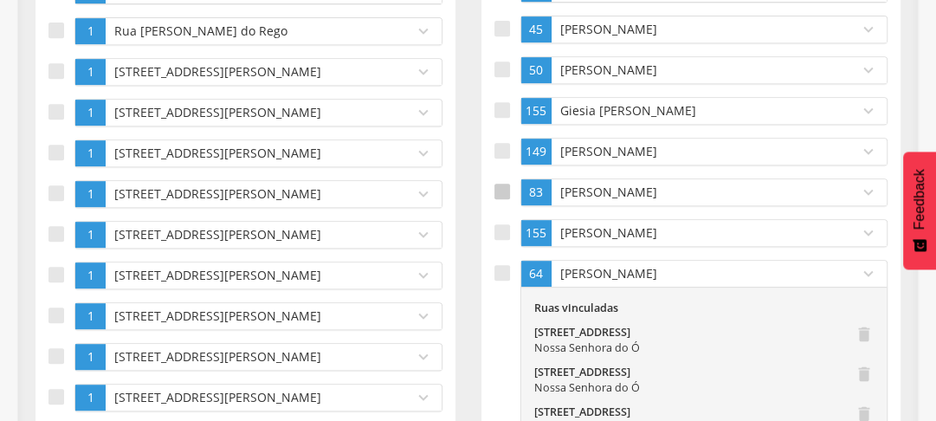
scroll to position [623, 0]
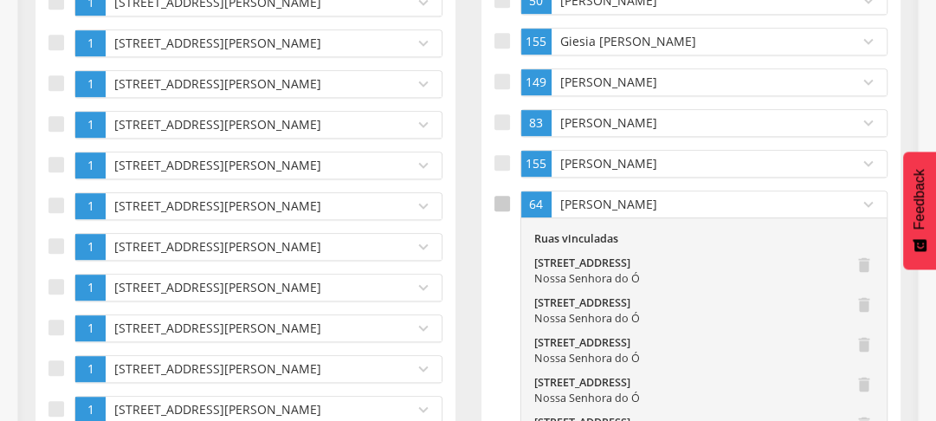
click at [502, 203] on div at bounding box center [502, 204] width 16 height 16
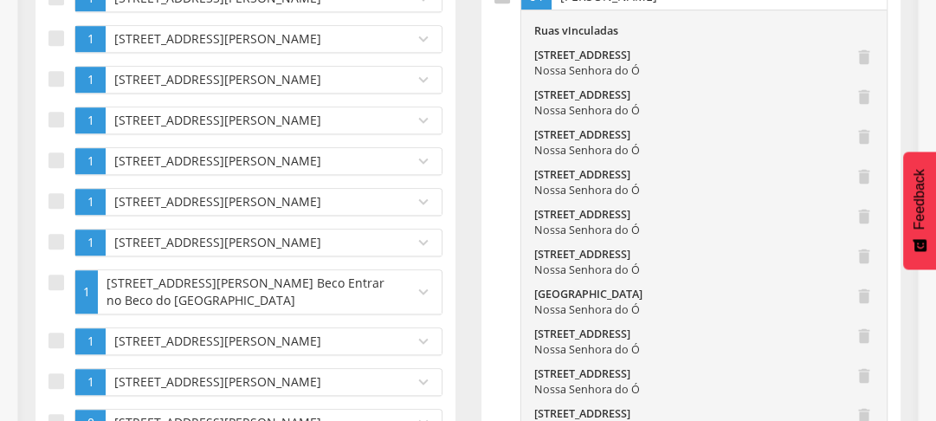
scroll to position [277, 0]
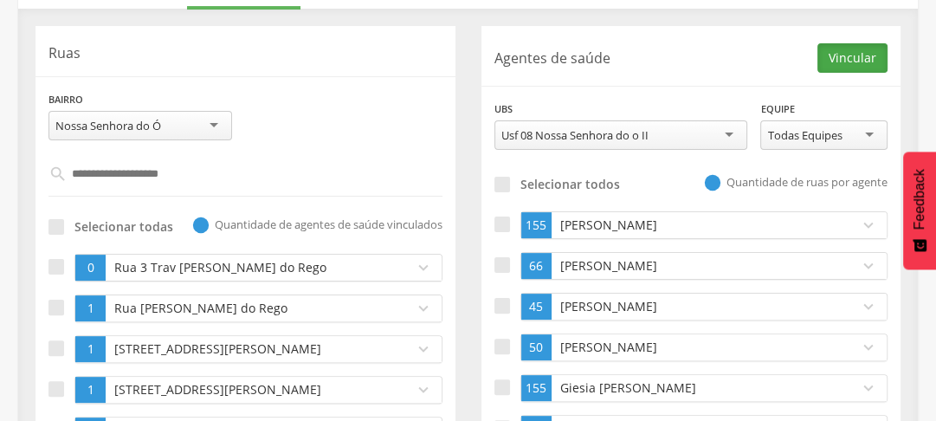
click at [858, 54] on button "Vincular" at bounding box center [852, 57] width 70 height 29
click at [180, 173] on input "**********" at bounding box center [246, 173] width 357 height 29
type input "**********"
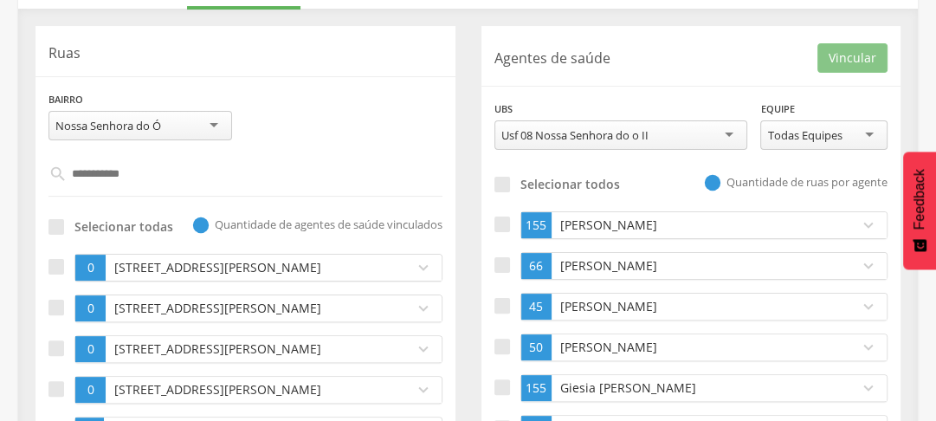
click at [336, 49] on p "Ruas" at bounding box center [245, 53] width 394 height 20
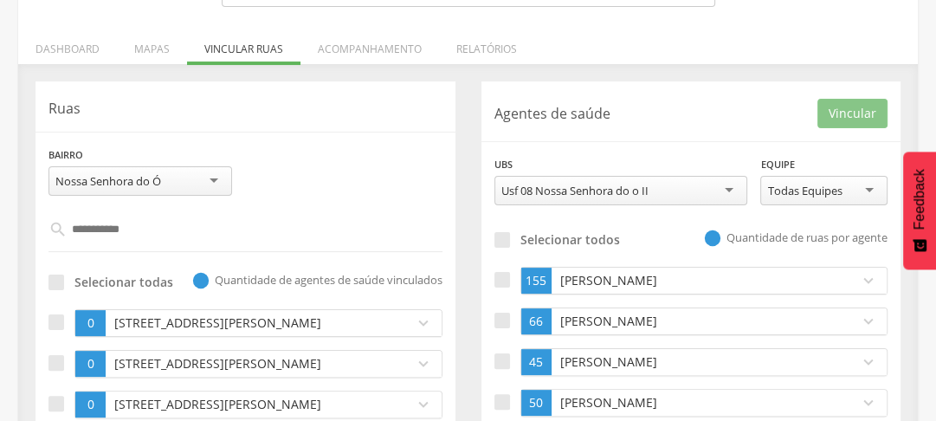
scroll to position [568, 0]
